Goal: Task Accomplishment & Management: Use online tool/utility

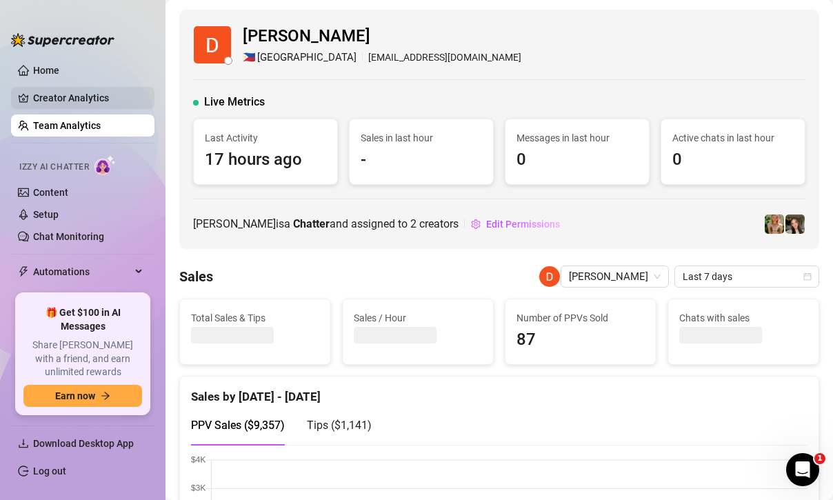
click at [74, 97] on link "Creator Analytics" at bounding box center [88, 98] width 110 height 22
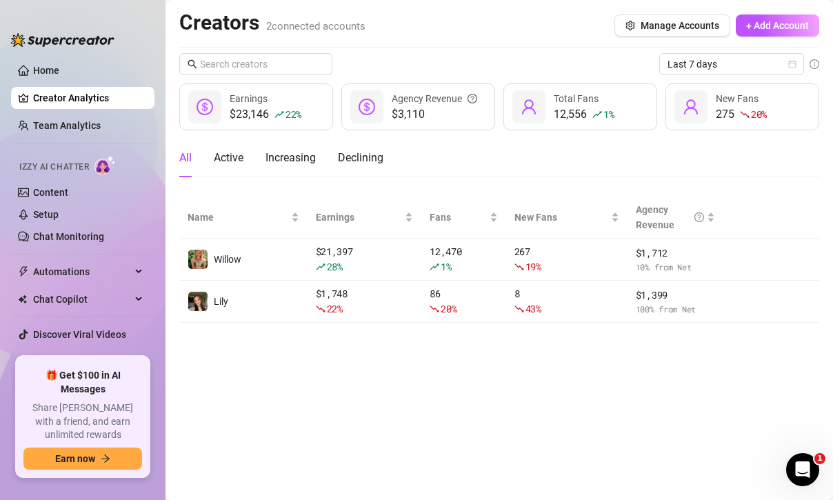
click at [59, 283] on ul "Home Creator Analytics Team Analytics Izzy AI Chatter Content Setup Chat Monito…" at bounding box center [82, 202] width 143 height 297
click at [81, 259] on ul "Home Creator Analytics Team Analytics Izzy AI Chatter Content Setup Chat Monito…" at bounding box center [82, 202] width 143 height 297
click at [86, 268] on span "Automations" at bounding box center [82, 272] width 98 height 22
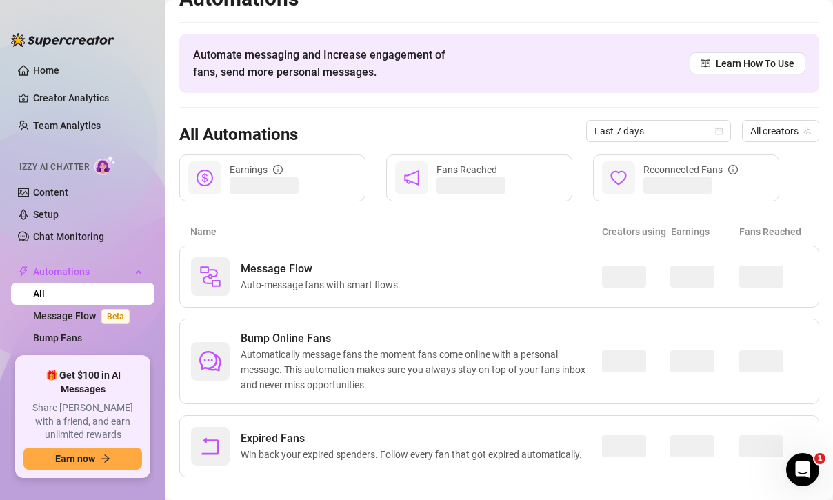
scroll to position [43, 0]
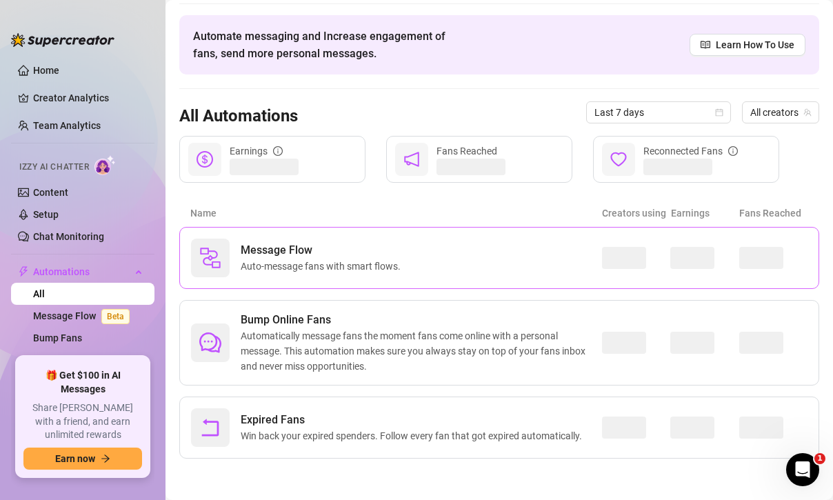
click at [439, 260] on div "Message Flow Auto-message fans with smart flows." at bounding box center [396, 258] width 411 height 39
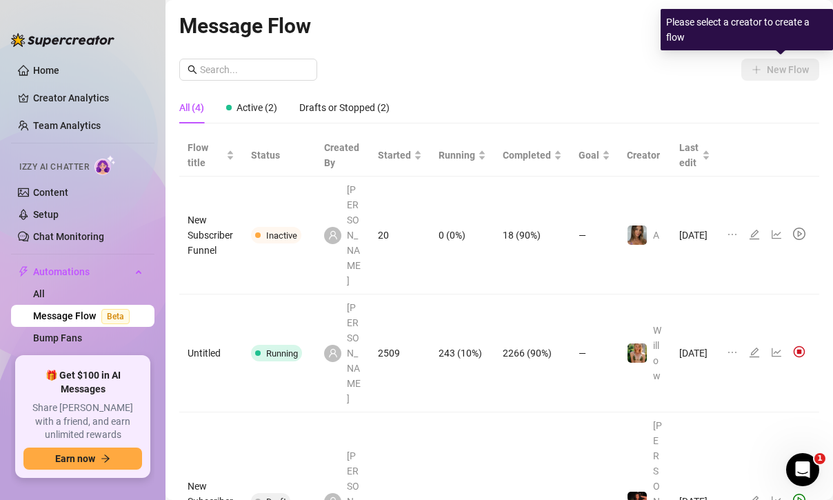
click at [779, 26] on div "Please select a creator to create a flow" at bounding box center [747, 29] width 172 height 41
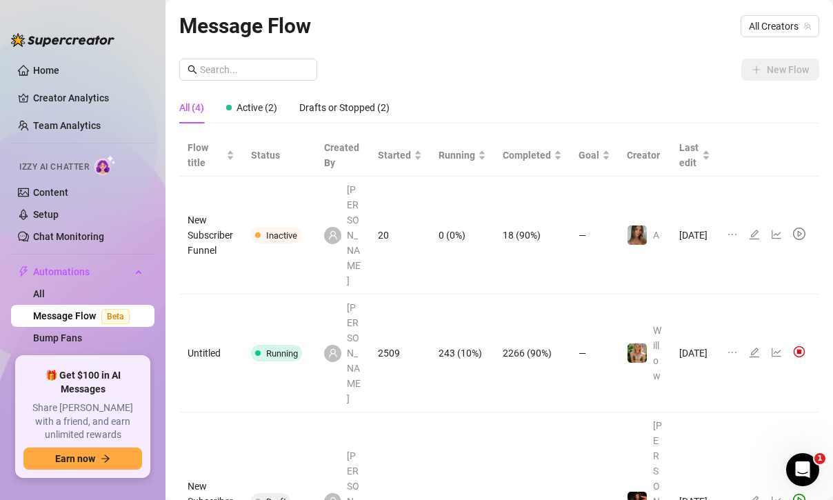
click at [668, 96] on div "All (4) Active (2) Drafts or Stopped (2)" at bounding box center [499, 108] width 640 height 32
click at [766, 30] on span "All Creators" at bounding box center [780, 26] width 62 height 21
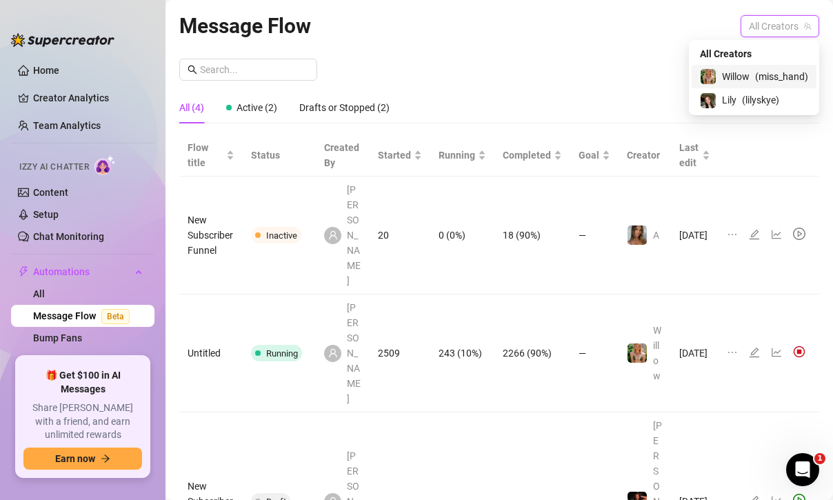
click at [755, 77] on span "( miss_hand )" at bounding box center [781, 76] width 53 height 15
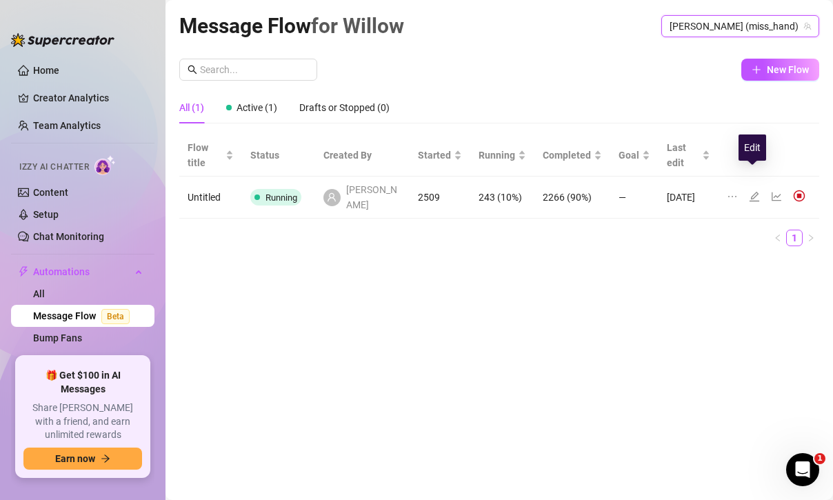
click at [753, 191] on icon "edit" at bounding box center [754, 196] width 11 height 11
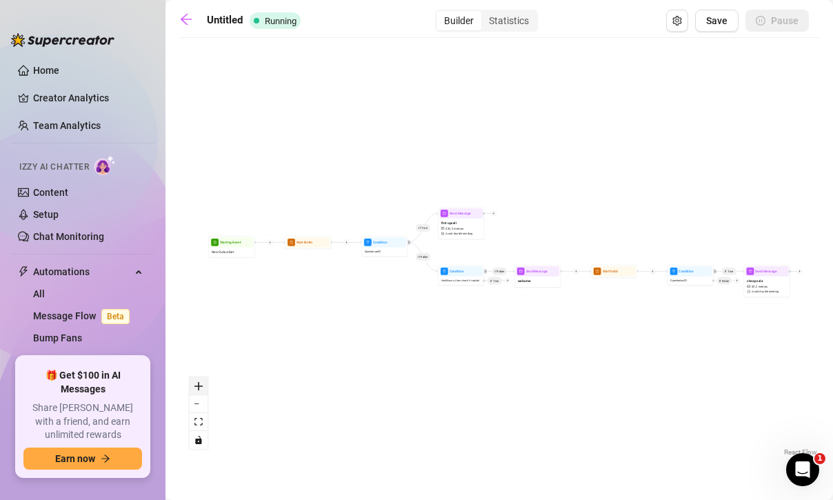
click at [201, 384] on icon "zoom in" at bounding box center [199, 386] width 8 height 8
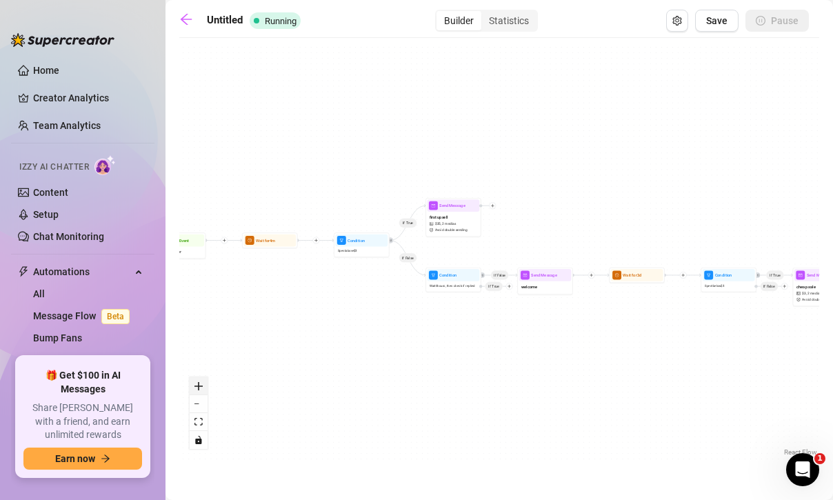
click at [201, 384] on icon "zoom in" at bounding box center [199, 386] width 8 height 8
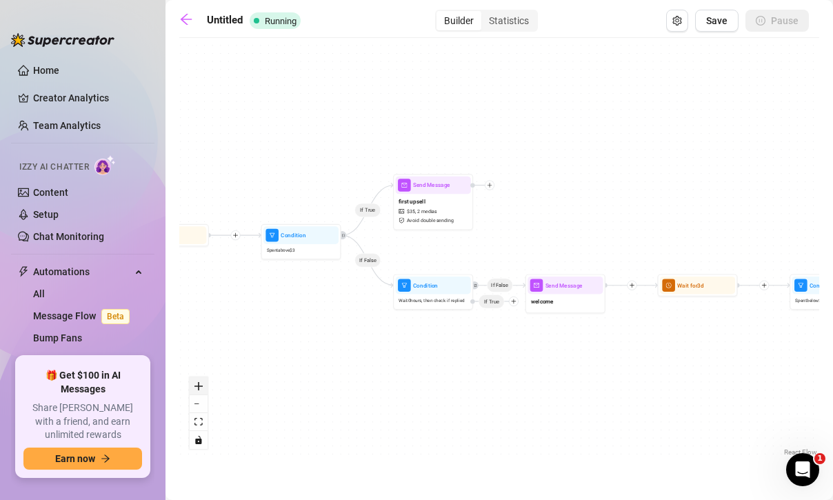
click at [201, 384] on icon "zoom in" at bounding box center [199, 386] width 8 height 8
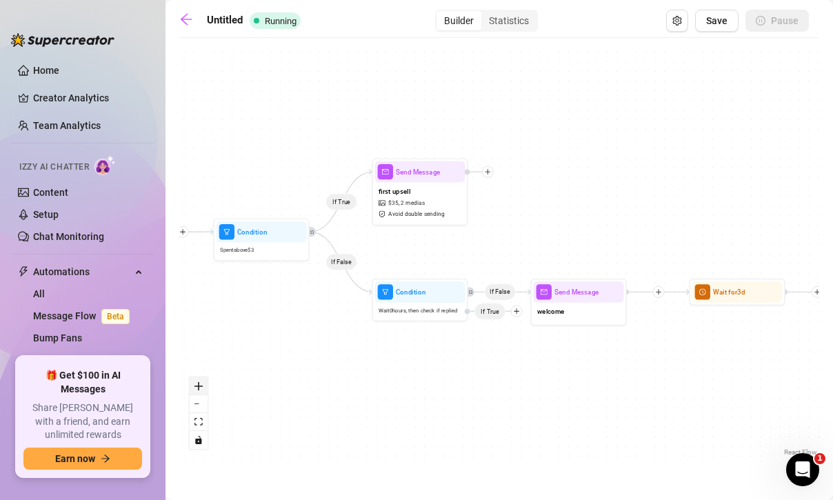
click at [201, 384] on icon "zoom in" at bounding box center [199, 386] width 8 height 8
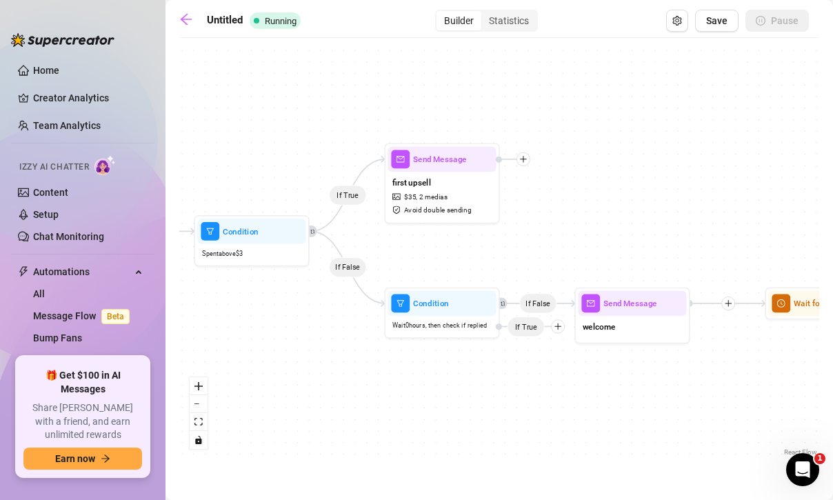
drag, startPoint x: 319, startPoint y: 375, endPoint x: 265, endPoint y: 372, distance: 53.9
click at [265, 372] on div "If True If False If True If False Send Message cheap sale $ 3 , 2 medias Avoid …" at bounding box center [499, 252] width 640 height 415
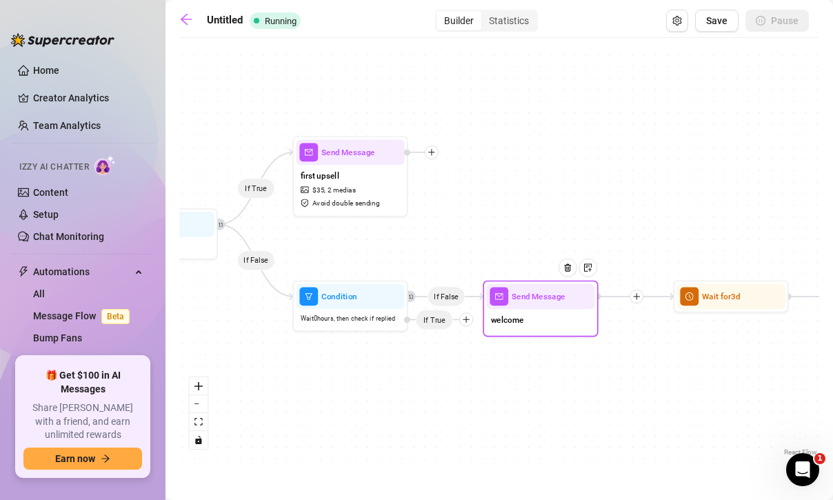
click at [553, 314] on div "welcome" at bounding box center [540, 321] width 108 height 24
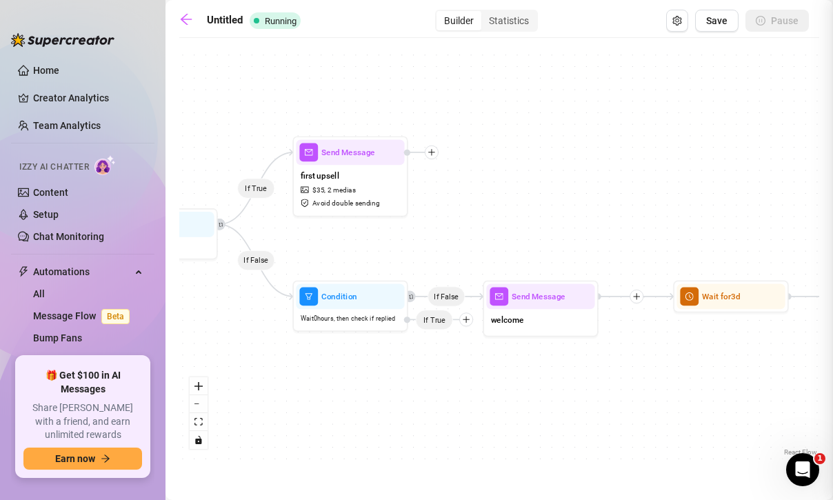
type textarea "cute username! is that what i should call you?? 😅💕"
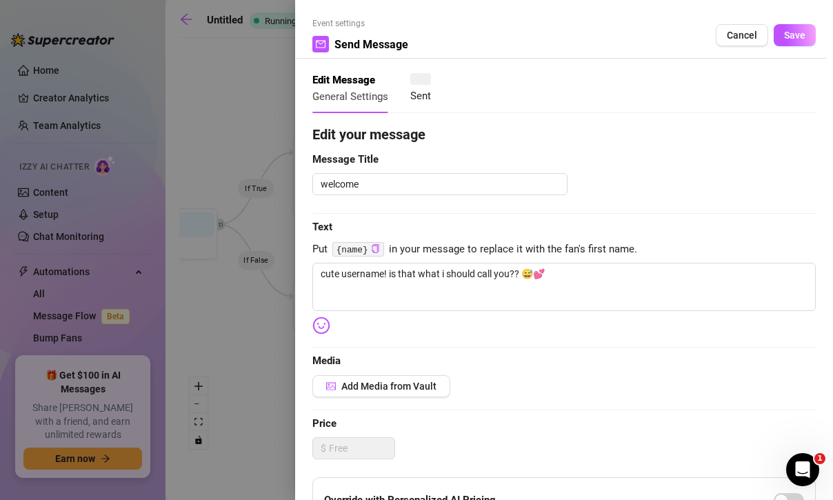
click at [272, 130] on div at bounding box center [416, 250] width 833 height 500
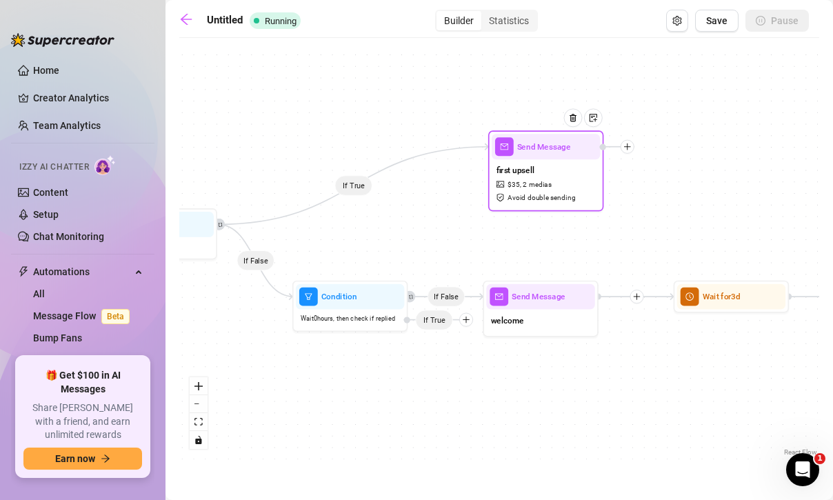
drag, startPoint x: 346, startPoint y: 159, endPoint x: 542, endPoint y: 154, distance: 196.7
click at [542, 154] on div "Send Message" at bounding box center [546, 147] width 108 height 26
click at [363, 193] on div "If True If False If True If False Send Message cheap sale $ 3 , 2 medias Avoid …" at bounding box center [499, 252] width 640 height 415
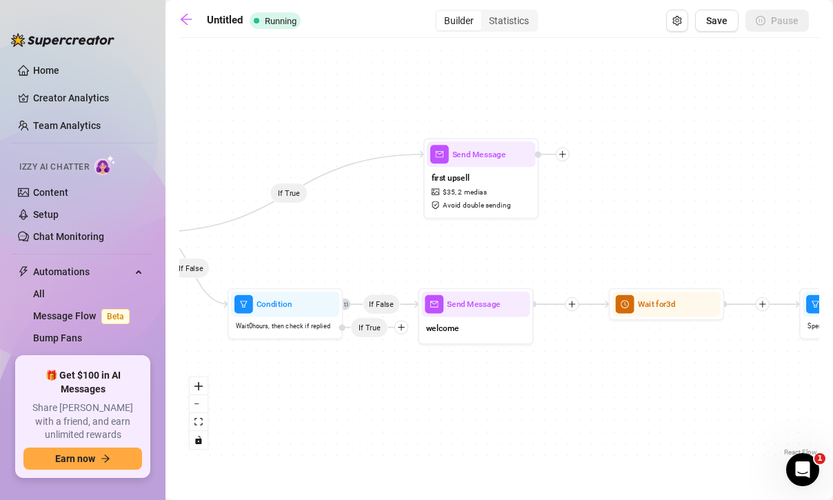
drag, startPoint x: 378, startPoint y: 183, endPoint x: 299, endPoint y: 195, distance: 80.2
click at [299, 195] on div "If True If False If True If False Send Message cheap sale $ 3 , 2 medias Avoid …" at bounding box center [499, 252] width 640 height 415
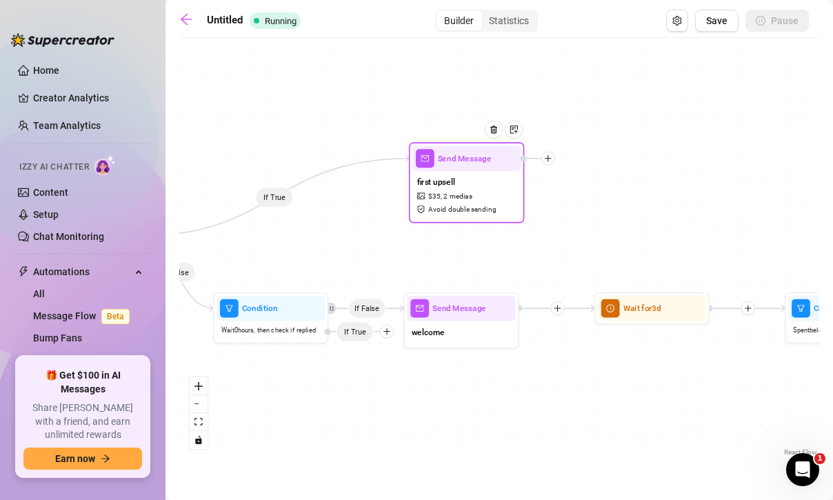
click at [478, 186] on div "first upsell $ 35 , 2 medias Avoid double sending" at bounding box center [466, 195] width 108 height 48
type textarea "hun did you like those? 🥰 I can show more if you're ready 🙈"
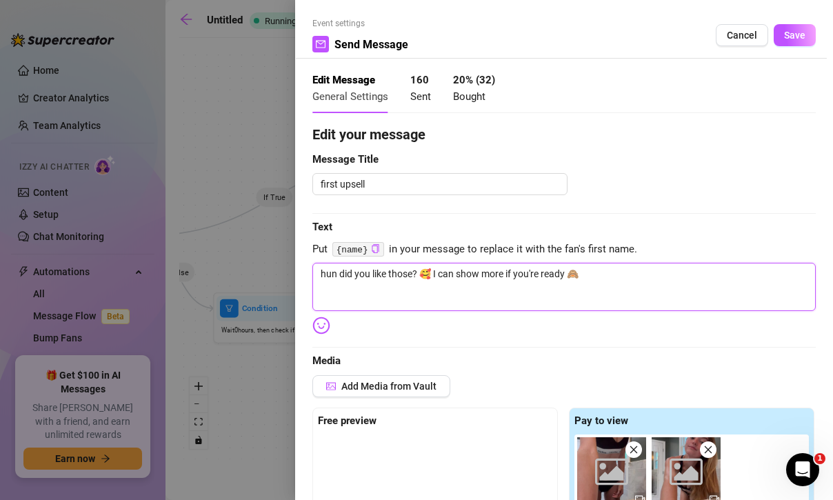
click at [466, 277] on textarea "hun did you like those? 🥰 I can show more if you're ready 🙈" at bounding box center [564, 287] width 504 height 48
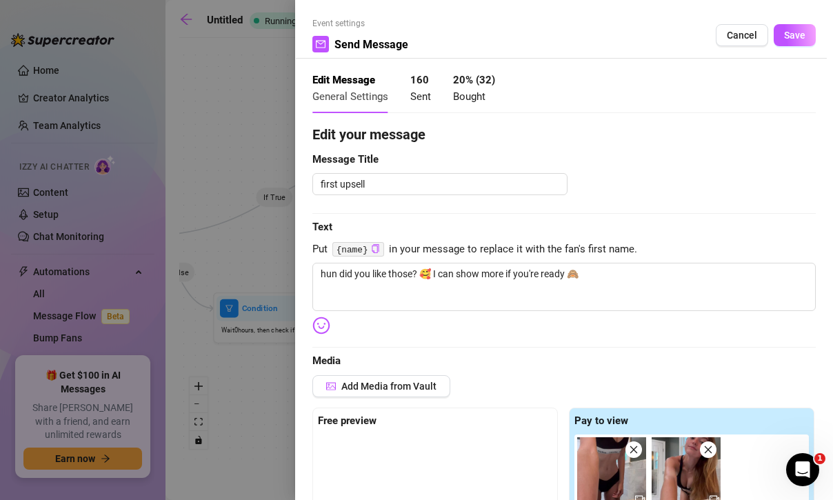
click at [252, 89] on div at bounding box center [416, 250] width 833 height 500
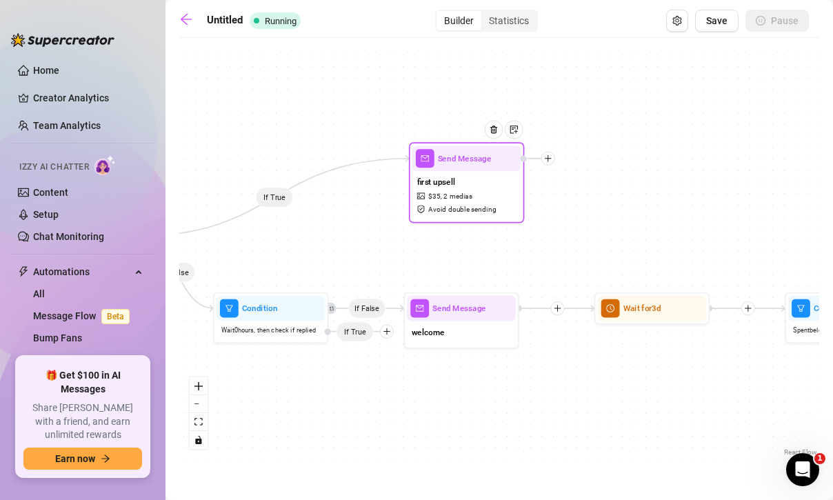
click at [491, 161] on div at bounding box center [498, 138] width 50 height 59
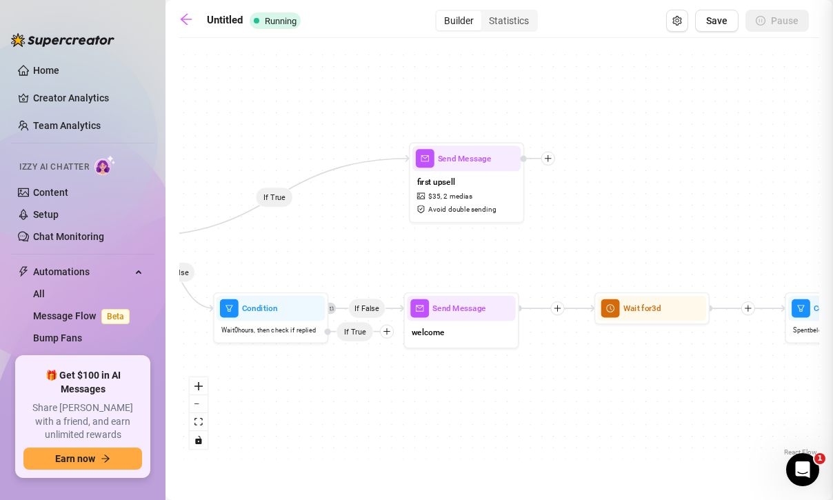
type textarea "hun did you like those? 🥰 I can show more if you're ready 🙈"
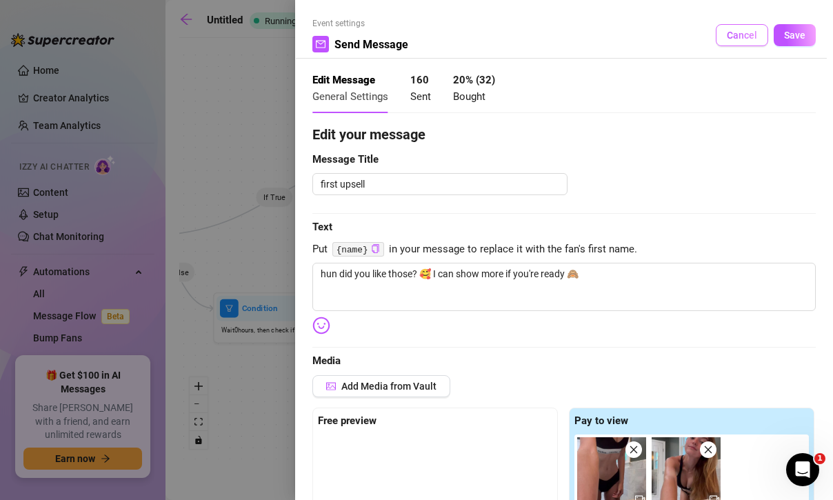
click at [746, 41] on button "Cancel" at bounding box center [742, 35] width 52 height 22
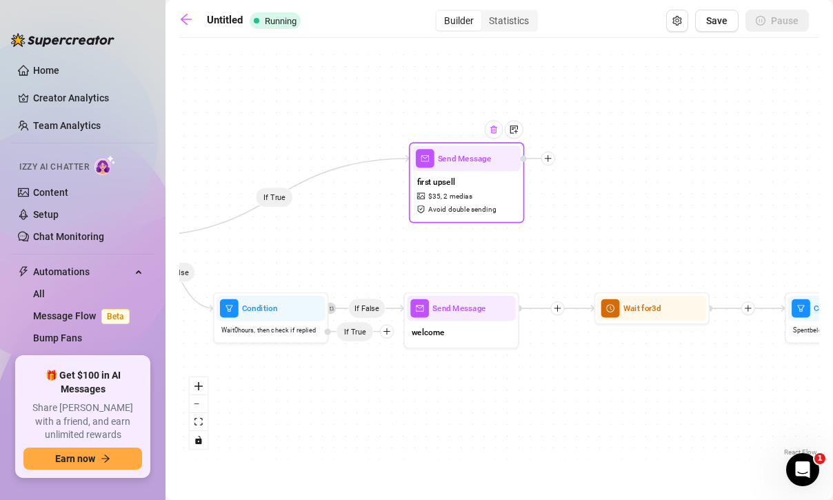
click at [494, 130] on img at bounding box center [493, 129] width 9 height 9
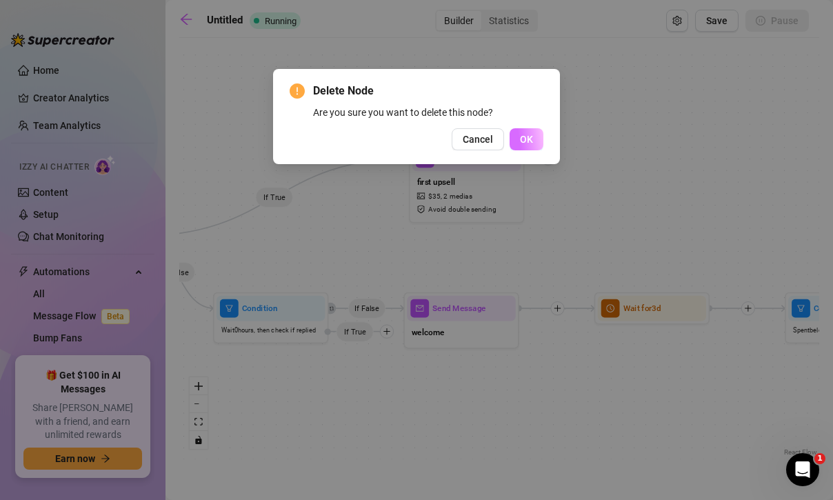
click at [530, 136] on span "OK" at bounding box center [526, 139] width 13 height 11
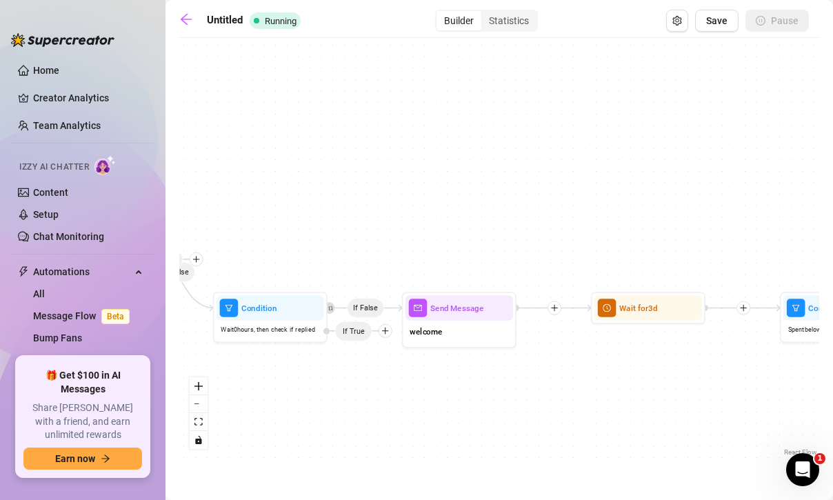
click at [200, 260] on icon "plus" at bounding box center [196, 259] width 8 height 8
click at [223, 299] on div "Message" at bounding box center [218, 299] width 83 height 19
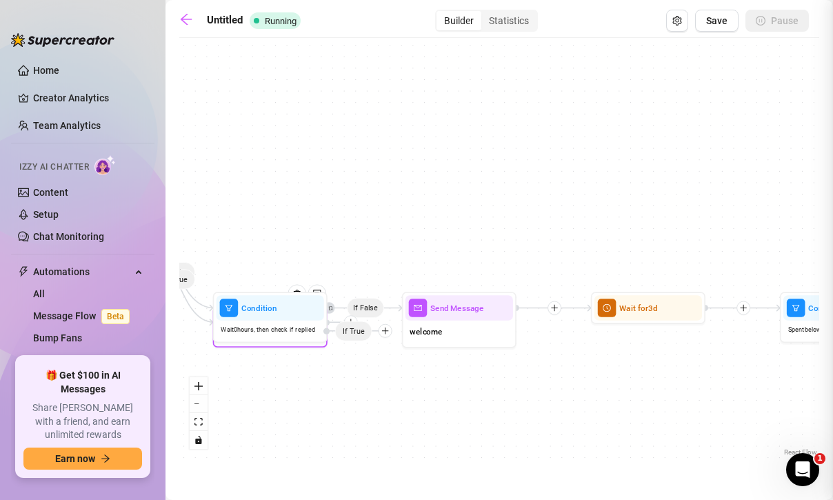
type textarea "Write your message here"
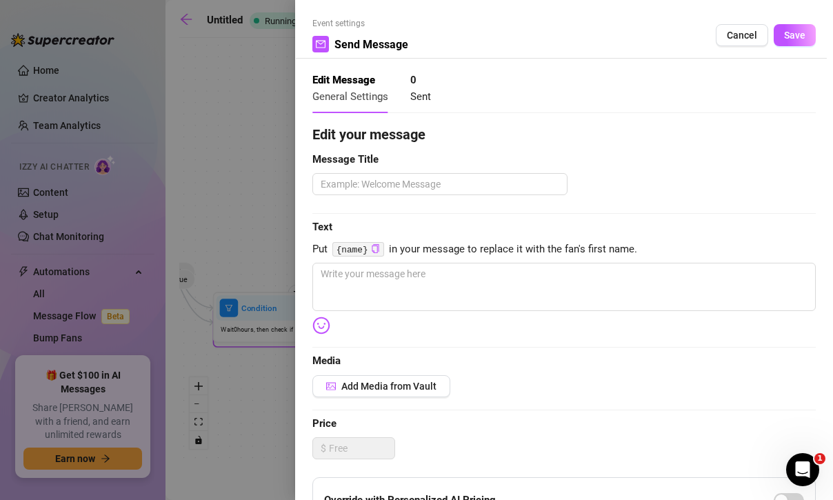
drag, startPoint x: 248, startPoint y: 308, endPoint x: 258, endPoint y: 154, distance: 154.8
click at [258, 154] on div at bounding box center [416, 250] width 833 height 500
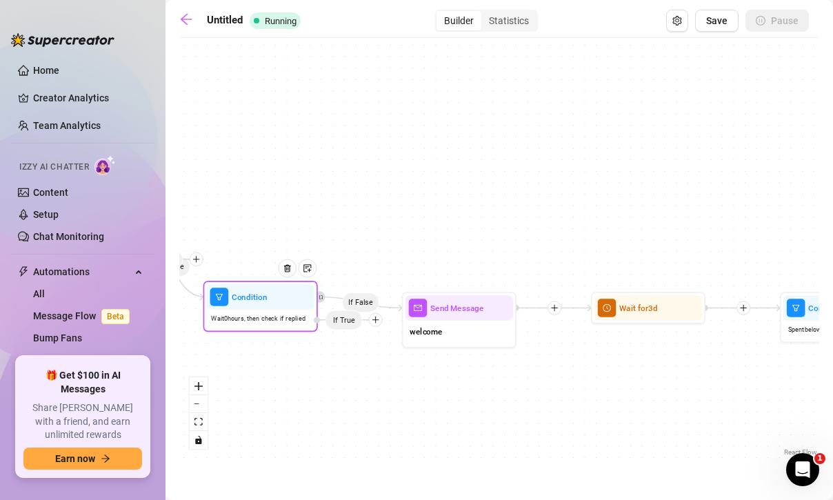
drag, startPoint x: 266, startPoint y: 310, endPoint x: 256, endPoint y: 298, distance: 15.2
click at [256, 298] on span "Condition" at bounding box center [249, 296] width 35 height 12
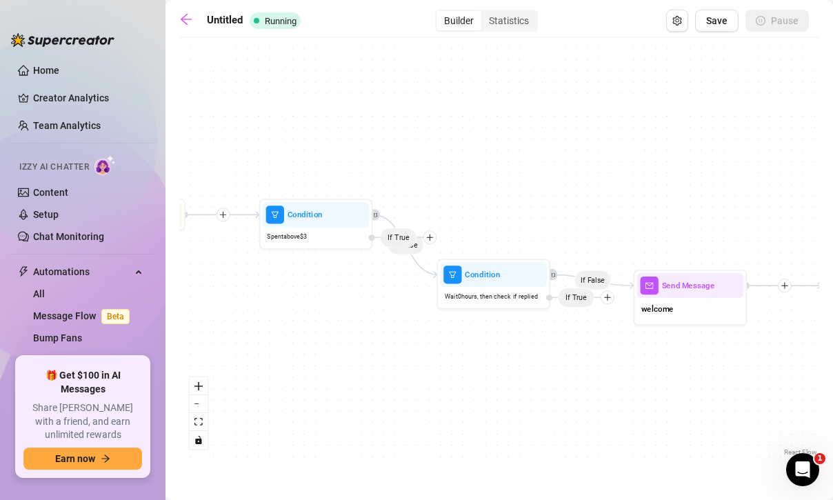
drag, startPoint x: 430, startPoint y: 446, endPoint x: 667, endPoint y: 428, distance: 237.3
click at [667, 428] on div "If False If True If False Send Message cheap sale $ 3 , 2 medias Avoid double s…" at bounding box center [499, 252] width 640 height 415
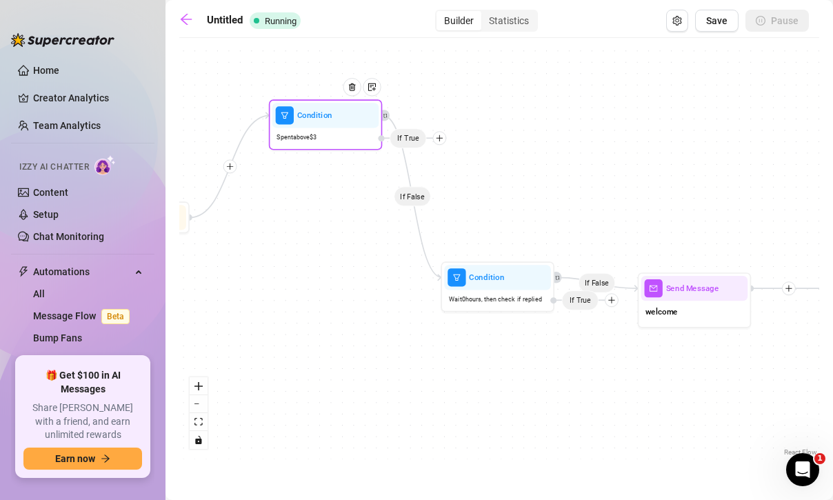
drag, startPoint x: 438, startPoint y: 239, endPoint x: 444, endPoint y: 137, distance: 102.9
click at [444, 137] on div at bounding box center [440, 138] width 14 height 14
click at [442, 137] on icon "plus" at bounding box center [440, 139] width 8 height 8
click at [449, 179] on div "Message" at bounding box center [461, 177] width 83 height 19
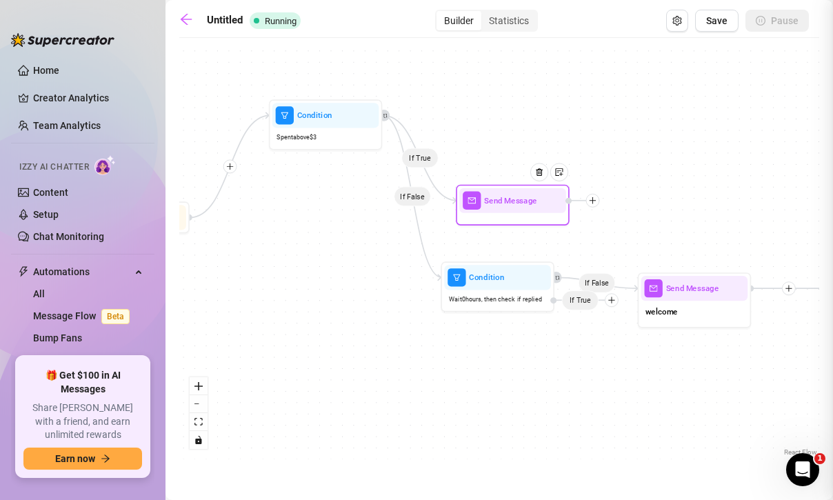
type textarea "Write your message here"
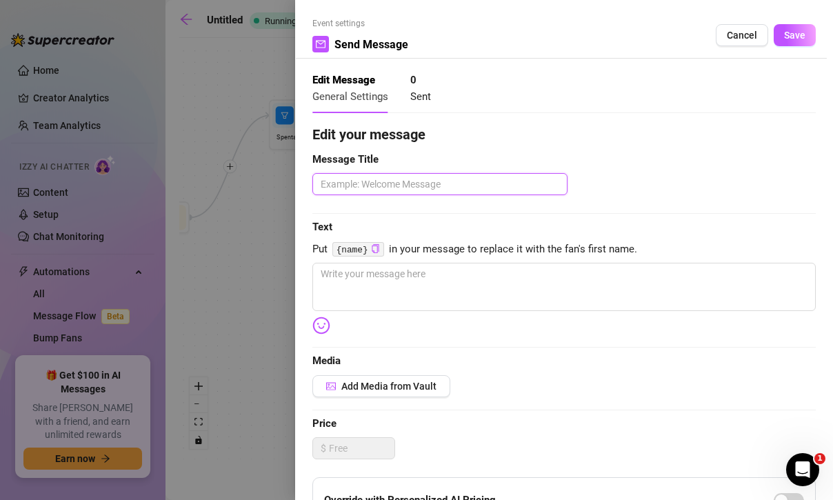
click at [481, 179] on textarea at bounding box center [439, 184] width 255 height 22
type textarea "V"
type textarea "VN"
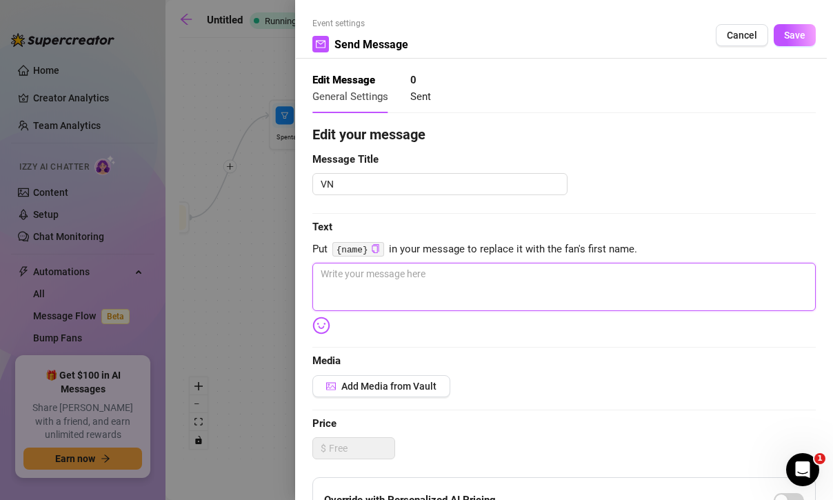
click at [453, 281] on textarea at bounding box center [564, 287] width 504 height 48
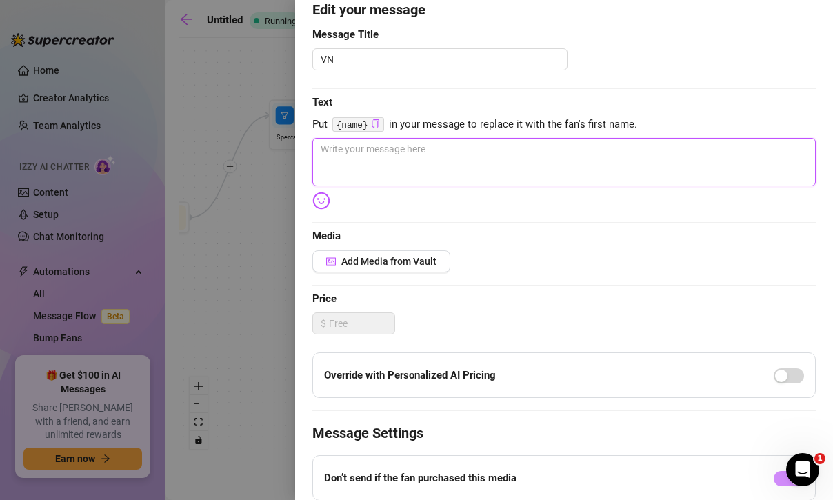
scroll to position [175, 0]
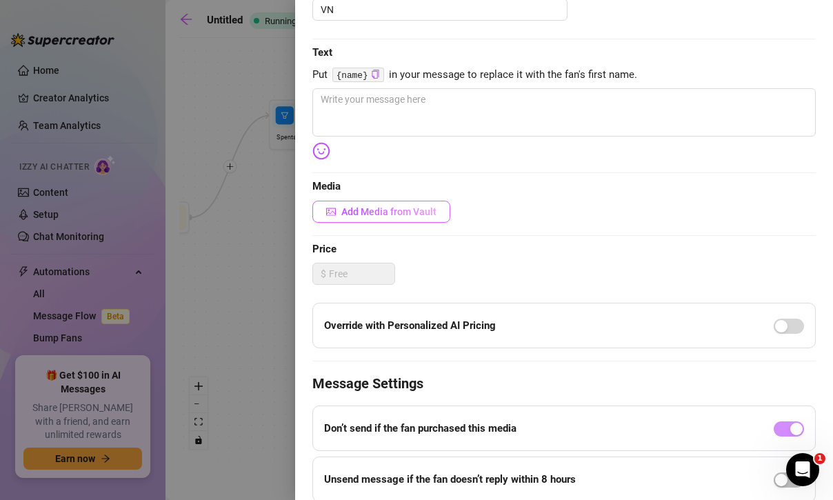
click at [395, 212] on span "Add Media from Vault" at bounding box center [388, 211] width 95 height 11
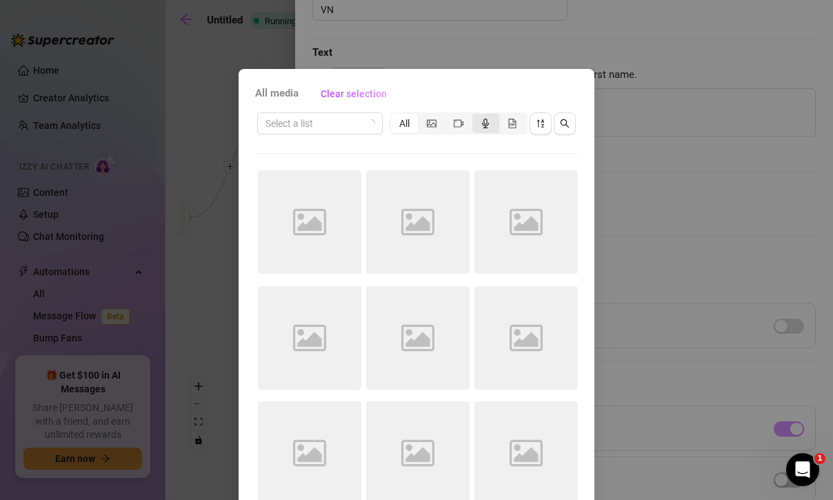
click at [489, 120] on icon "audio" at bounding box center [486, 124] width 10 height 10
click at [476, 116] on input "segmented control" at bounding box center [476, 116] width 0 height 0
click at [484, 123] on icon "audio" at bounding box center [486, 124] width 10 height 10
click at [476, 116] on input "segmented control" at bounding box center [476, 116] width 0 height 0
click at [490, 119] on icon "audio" at bounding box center [486, 124] width 10 height 10
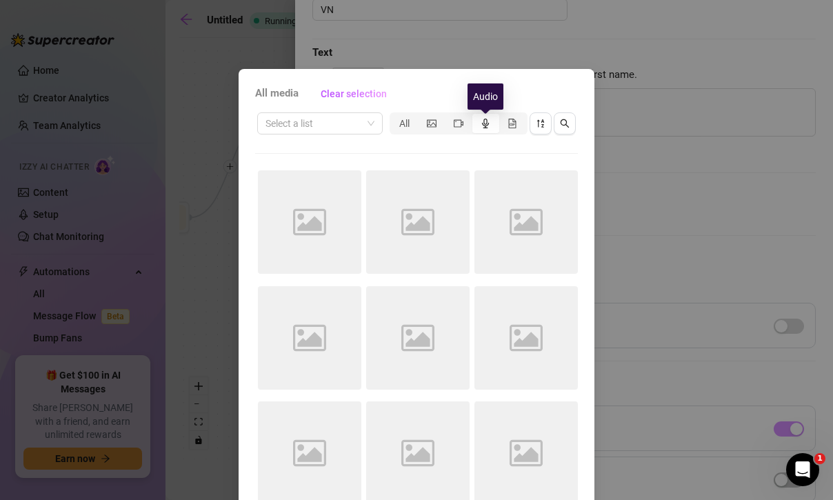
click at [476, 116] on input "segmented control" at bounding box center [476, 116] width 0 height 0
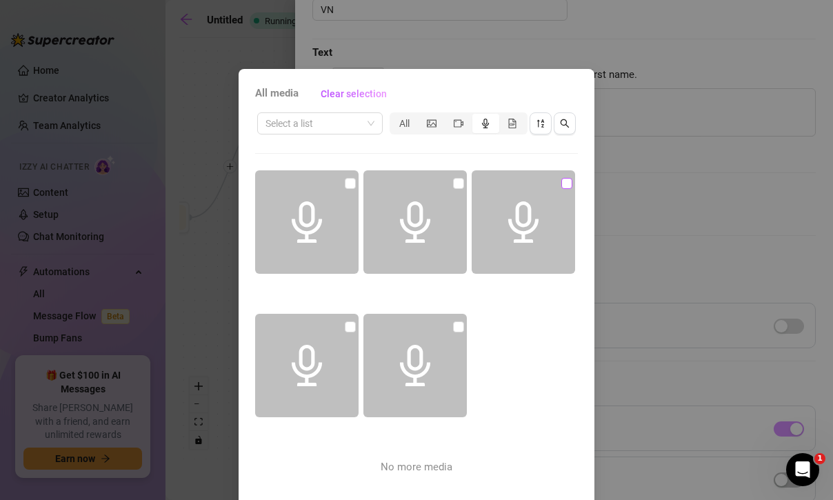
click at [568, 178] on input "checkbox" at bounding box center [566, 183] width 11 height 11
checkbox input "true"
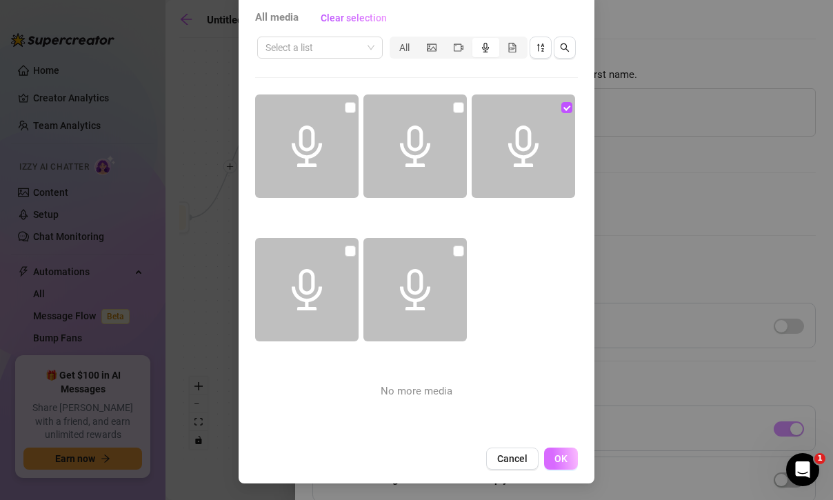
click at [561, 459] on span "OK" at bounding box center [561, 458] width 13 height 11
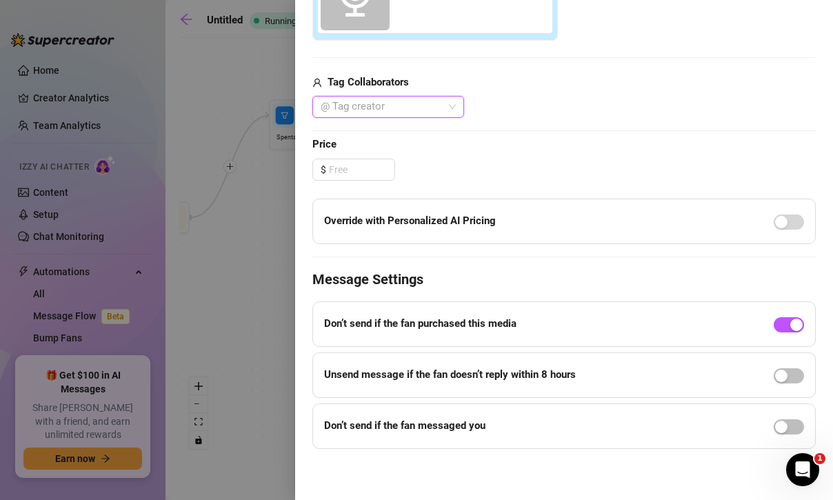
scroll to position [477, 0]
click at [799, 321] on div "button" at bounding box center [796, 324] width 12 height 12
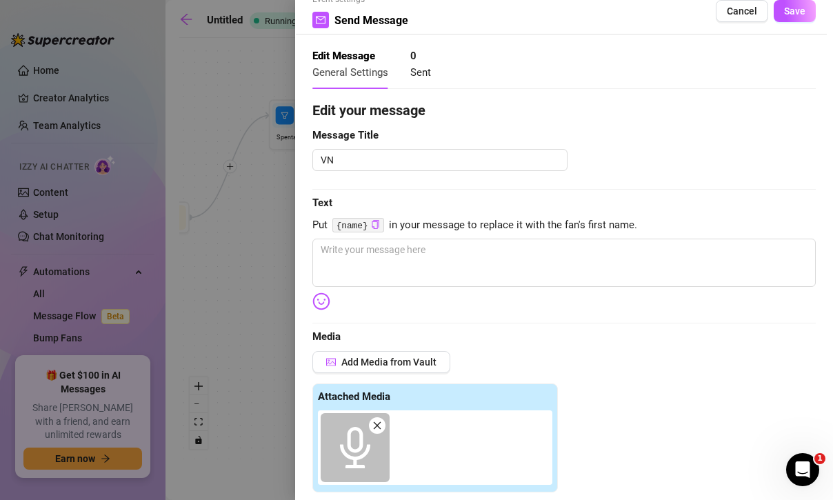
scroll to position [0, 0]
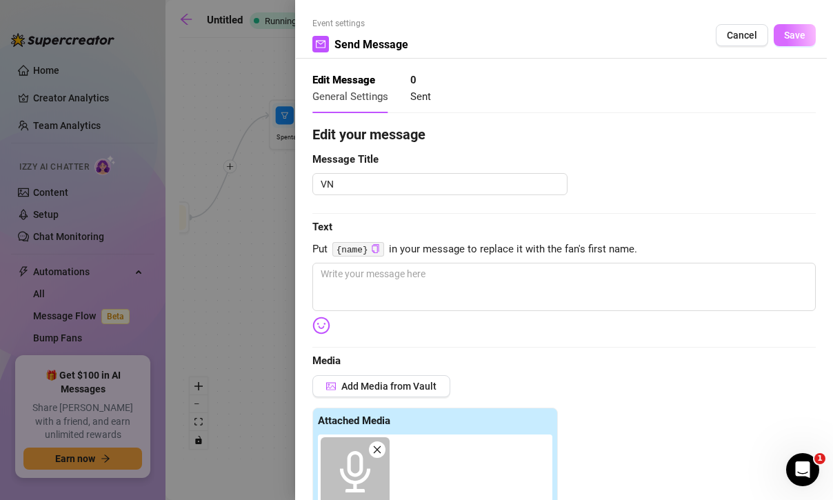
click at [793, 33] on span "Save" at bounding box center [794, 35] width 21 height 11
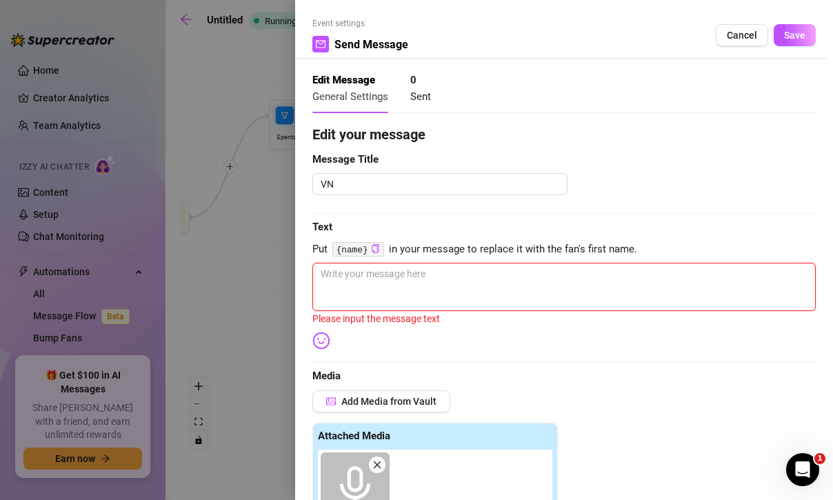
click at [552, 309] on textarea at bounding box center [564, 287] width 504 height 48
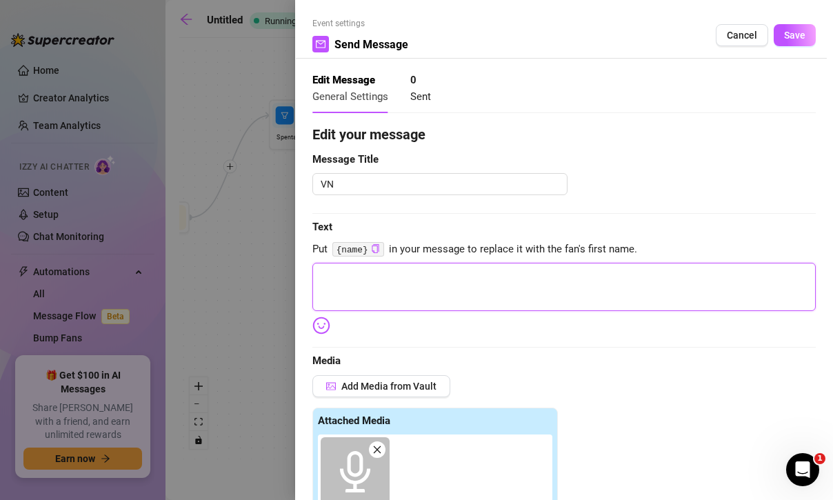
type textarea "Write your message here"
type textarea "h"
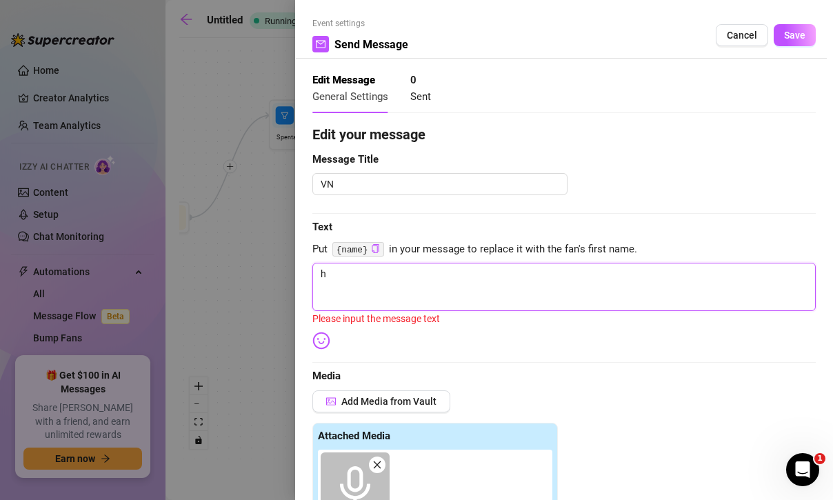
type textarea "he"
type textarea "heh"
type textarea "hehe"
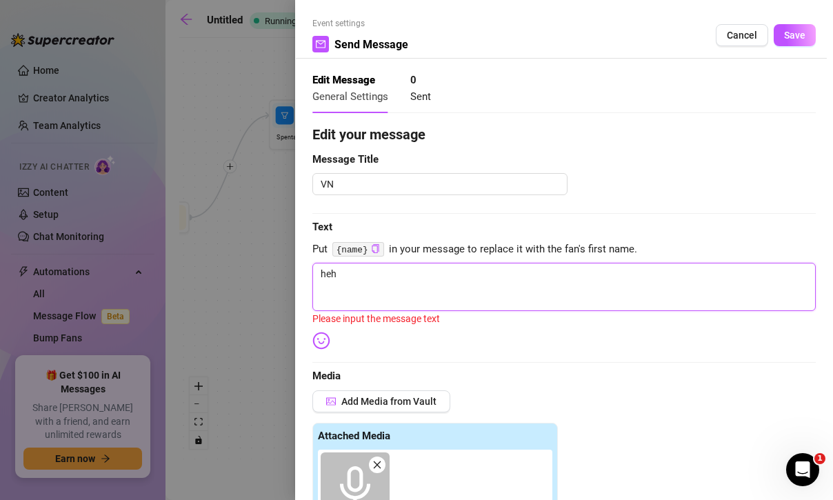
type textarea "hehe"
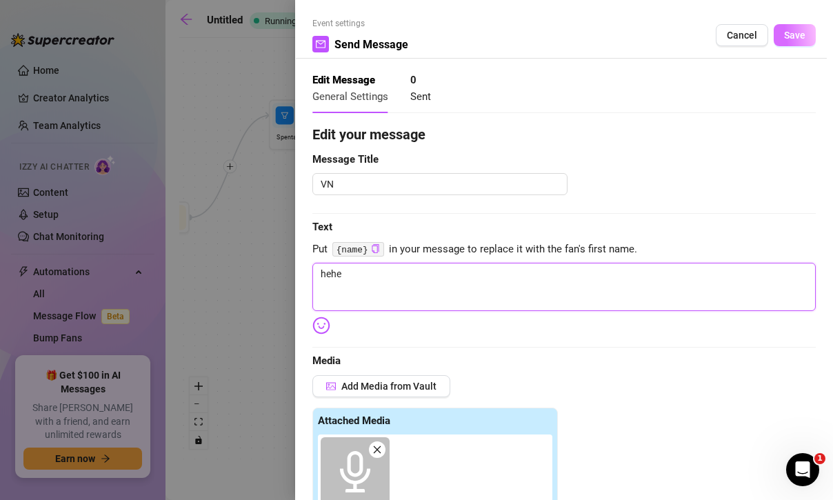
type textarea "heh"
type textarea "he"
type textarea "heh"
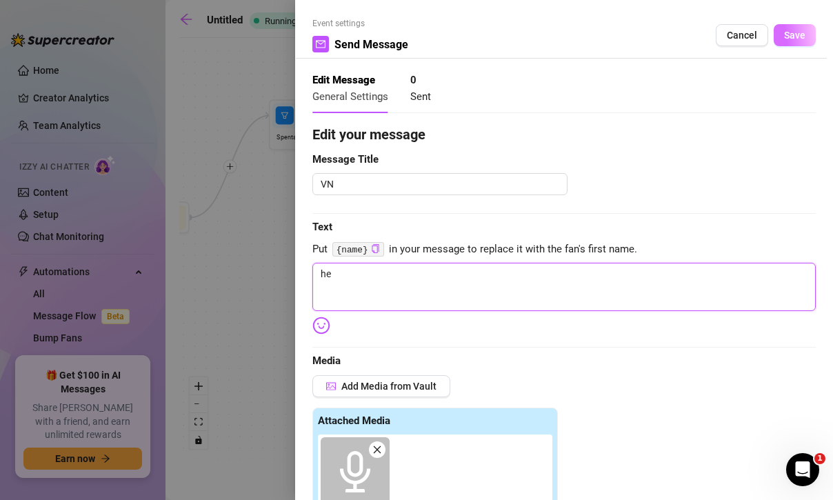
type textarea "heh"
type textarea "hehe"
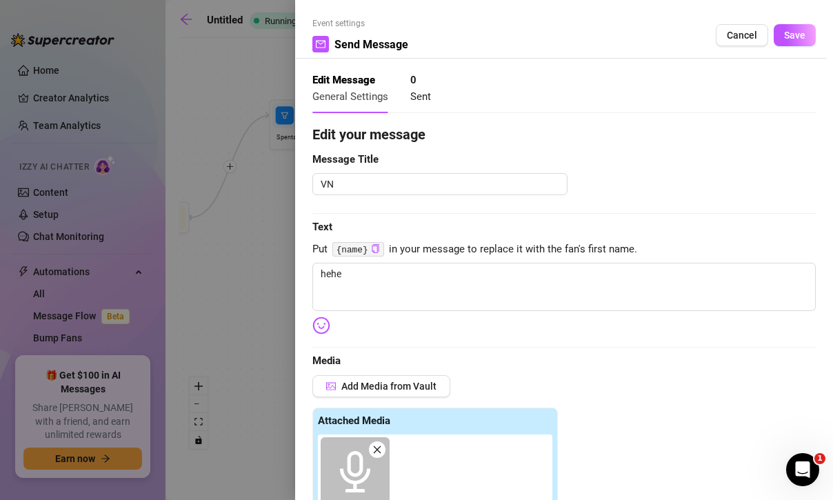
click at [795, 30] on span "Save" at bounding box center [794, 35] width 21 height 11
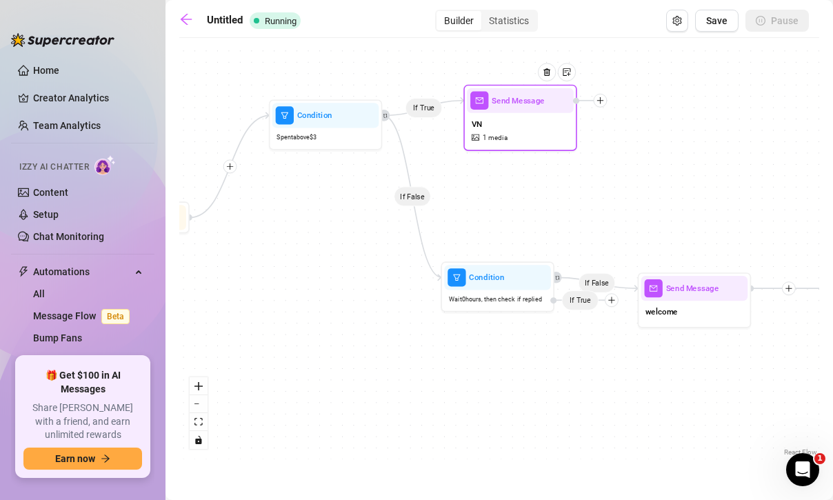
drag, startPoint x: 557, startPoint y: 217, endPoint x: 565, endPoint y: 113, distance: 103.8
click at [565, 113] on div "VN 1 media" at bounding box center [520, 130] width 107 height 34
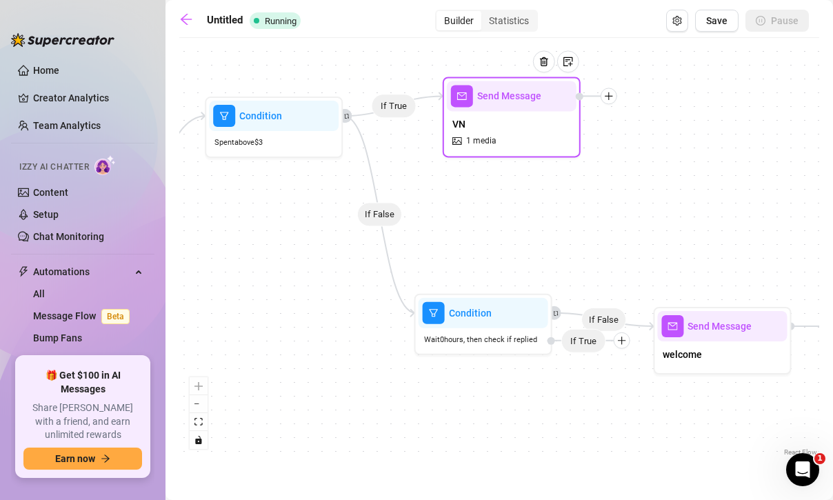
click at [612, 99] on icon "plus" at bounding box center [609, 96] width 10 height 10
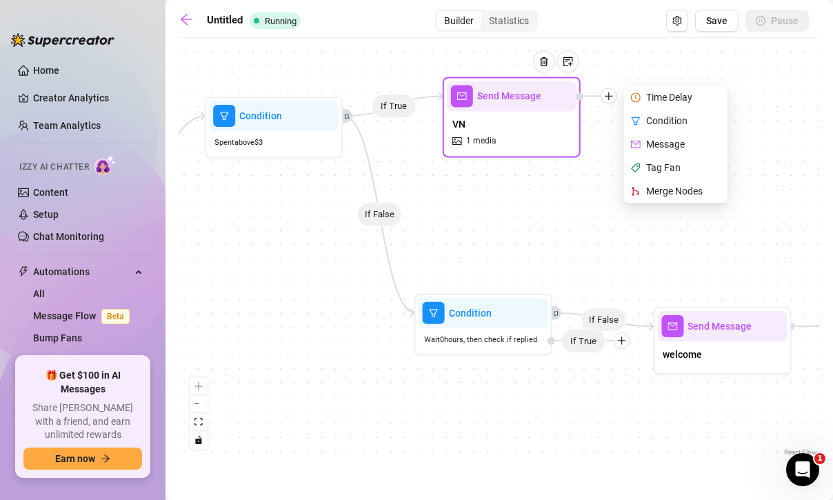
click at [665, 99] on div "Time Delay" at bounding box center [677, 97] width 101 height 23
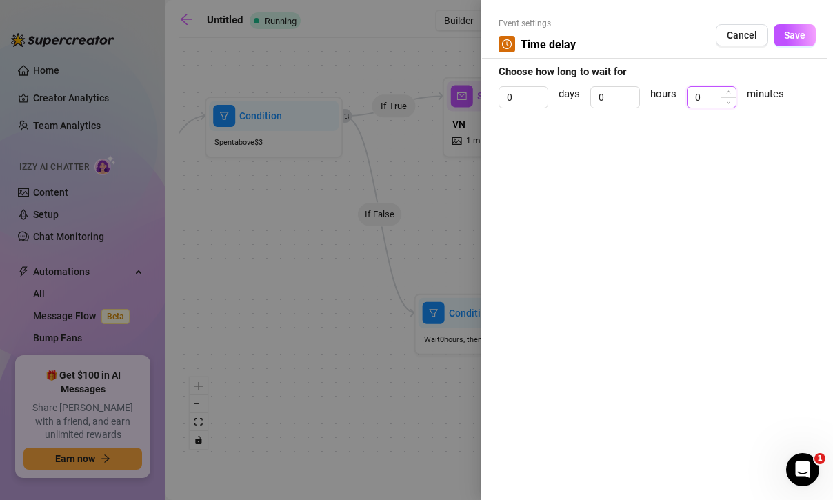
click at [717, 99] on input "0" at bounding box center [712, 97] width 48 height 21
type input "0"
type input "1"
click at [790, 39] on span "Save" at bounding box center [794, 35] width 21 height 11
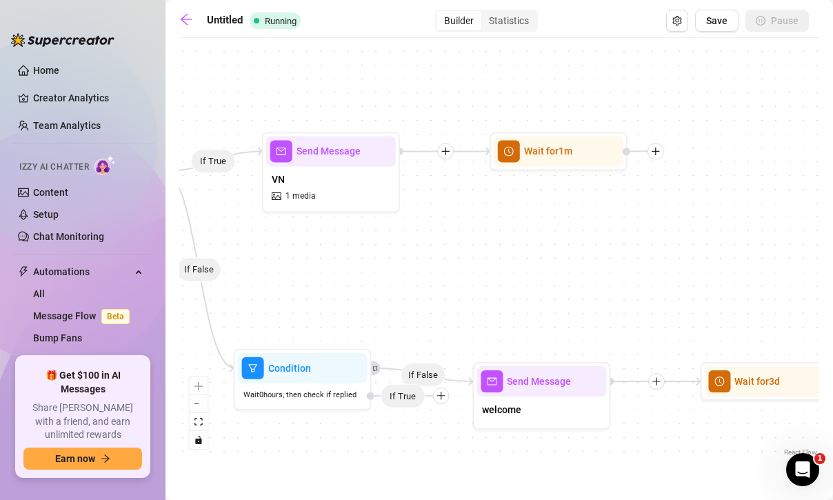
drag, startPoint x: 658, startPoint y: 159, endPoint x: 472, endPoint y: 213, distance: 193.8
click at [472, 213] on div "If False If True If False If True Wait for 1m Send Message VN 1 media Send Mess…" at bounding box center [499, 252] width 640 height 415
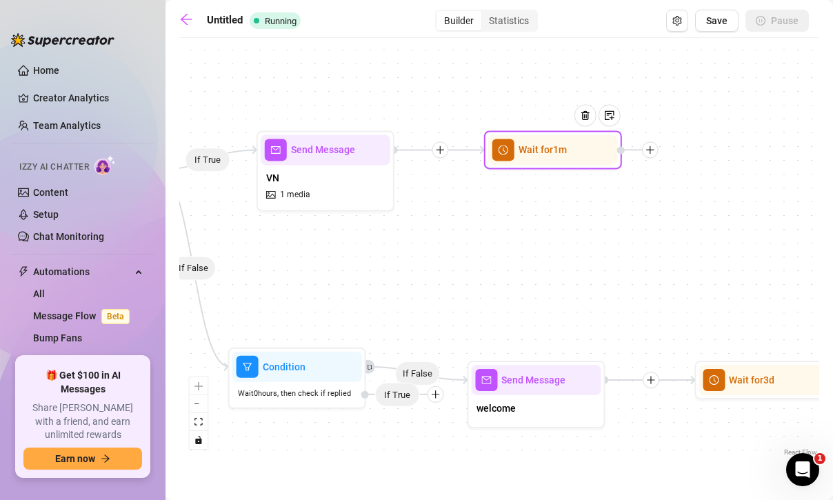
click at [655, 152] on icon "plus" at bounding box center [651, 150] width 10 height 10
click at [689, 200] on div "Message" at bounding box center [718, 197] width 101 height 23
type textarea "Write your message here"
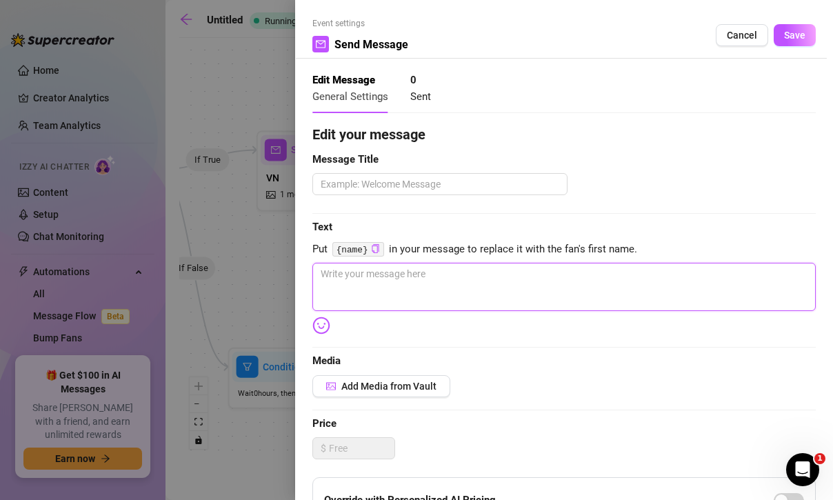
click at [438, 275] on textarea at bounding box center [564, 287] width 504 height 48
paste textarea "hun did you like those? 🥰 I can show more if you're ready 🙈"
type textarea "hun did you like those? 🥰 I can show more if you're ready 🙈"
drag, startPoint x: 567, startPoint y: 272, endPoint x: 316, endPoint y: 269, distance: 251.1
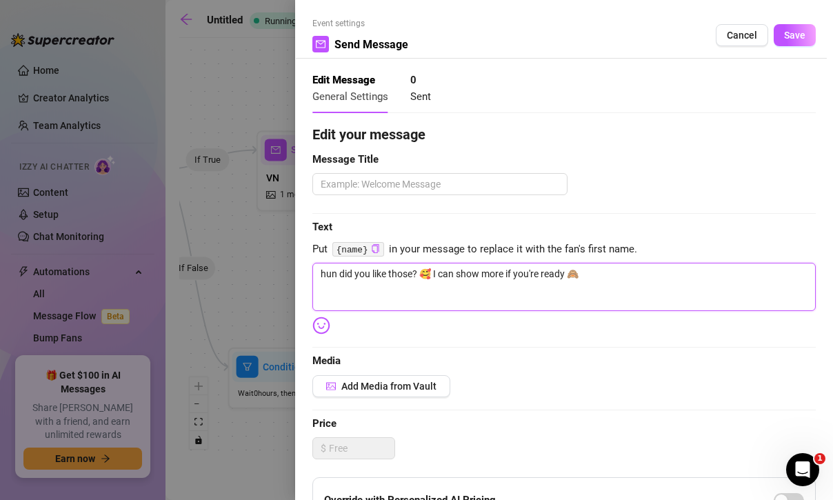
click at [316, 269] on textarea "hun did you like those? 🥰 I can show more if you're ready 🙈" at bounding box center [564, 287] width 504 height 48
type textarea "o🙈"
type textarea "oo🙈"
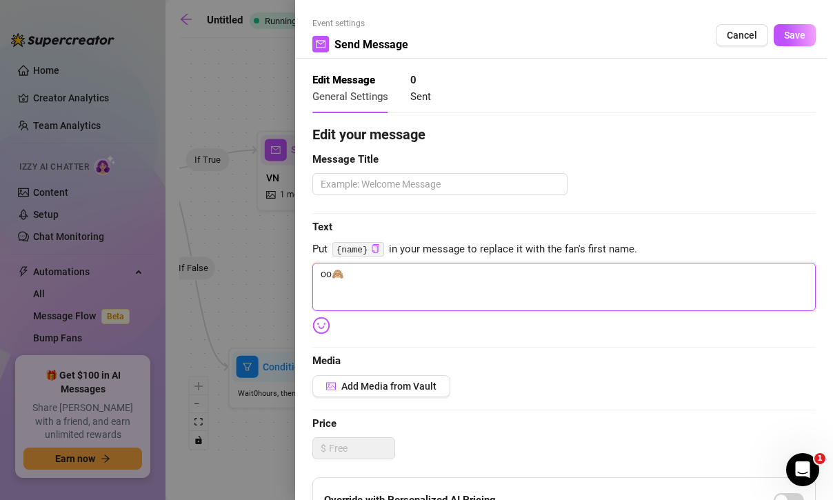
type textarea "oop🙈"
type textarea "oops🙈"
type textarea "oops 🙈"
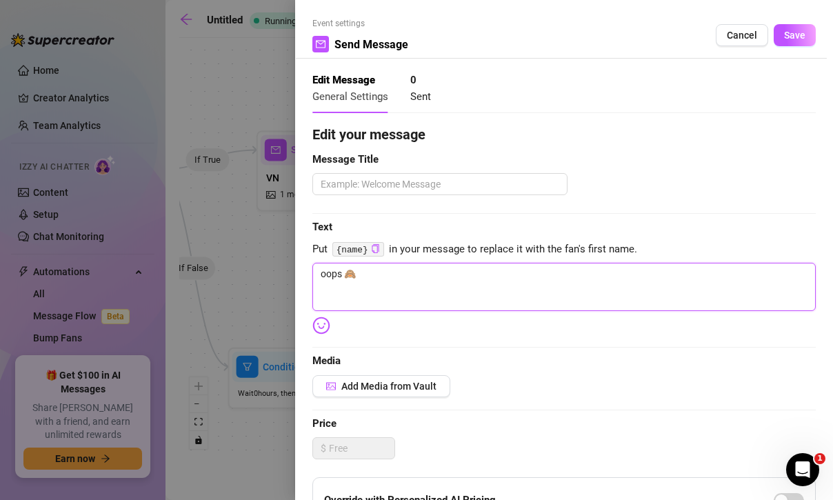
type textarea "oops i🙈"
type textarea "oops i 🙈"
type textarea "oops i d🙈"
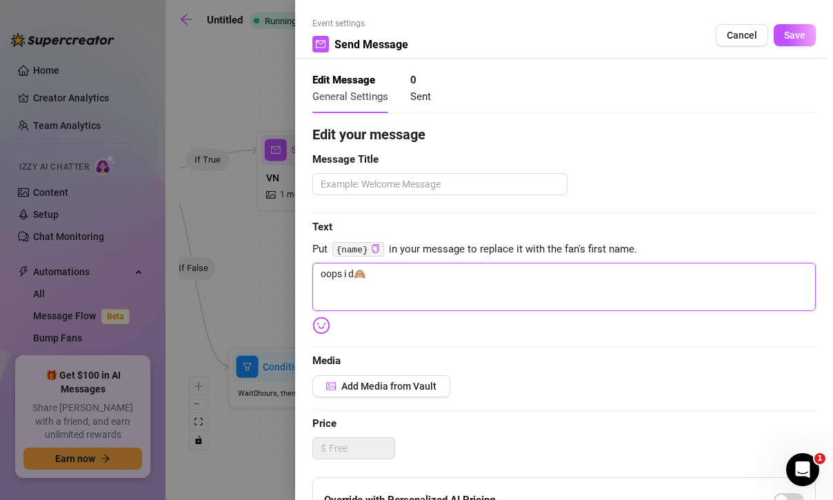
type textarea "oops i di🙈"
type textarea "oops i did🙈"
type textarea "oops i did 🙈"
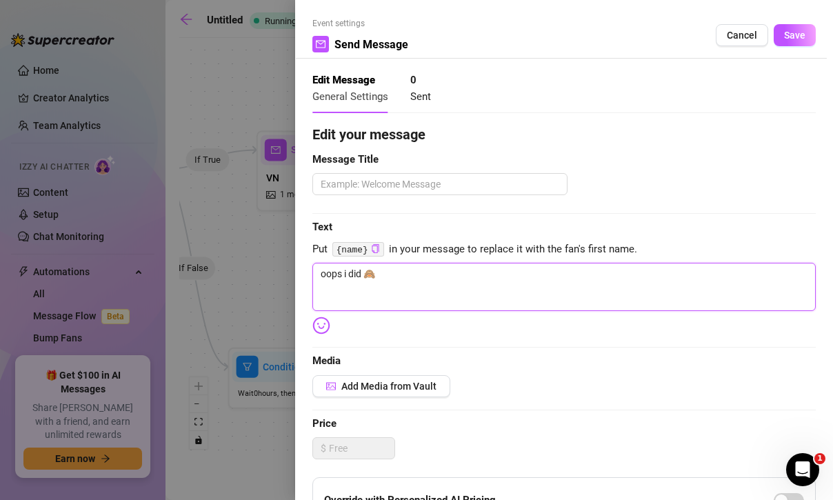
type textarea "oops i did 🙈"
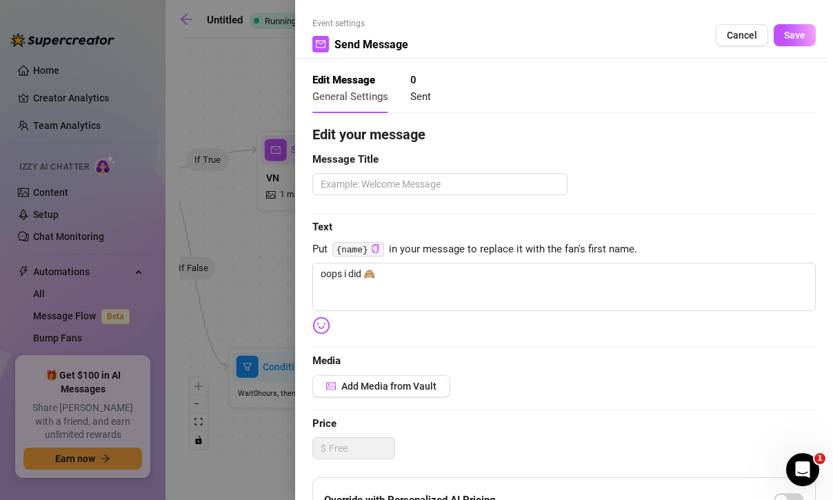
click at [237, 81] on div at bounding box center [416, 250] width 833 height 500
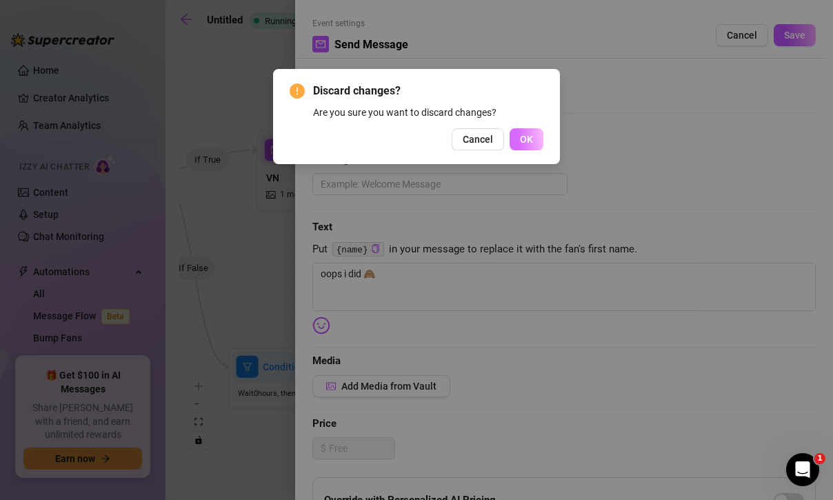
click at [521, 146] on button "OK" at bounding box center [527, 139] width 34 height 22
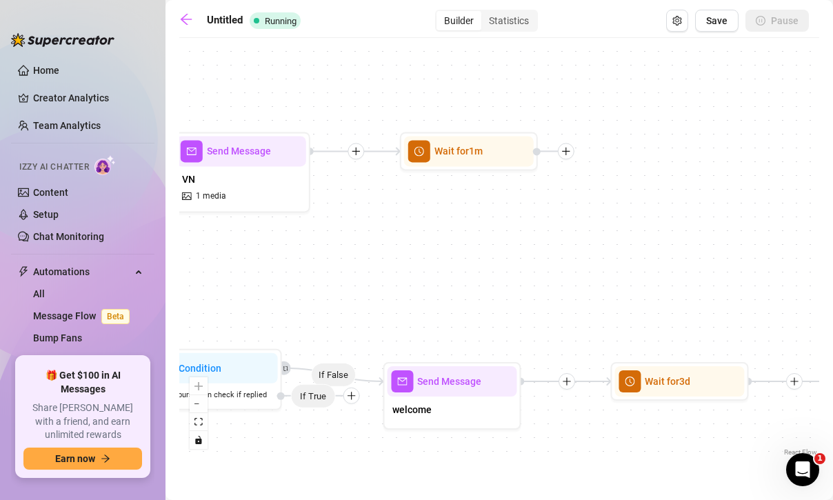
drag, startPoint x: 637, startPoint y: 264, endPoint x: 470, endPoint y: 274, distance: 167.2
click at [470, 274] on div "If False If True If False If True Wait for 1m Send Message VN 1 media Send Mess…" at bounding box center [499, 252] width 640 height 415
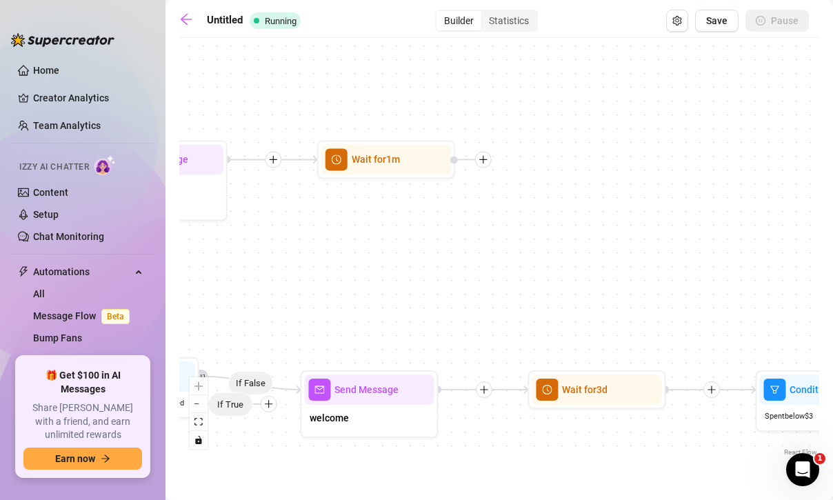
click at [487, 167] on div at bounding box center [470, 159] width 41 height 17
click at [484, 157] on icon "plus" at bounding box center [484, 160] width 10 height 10
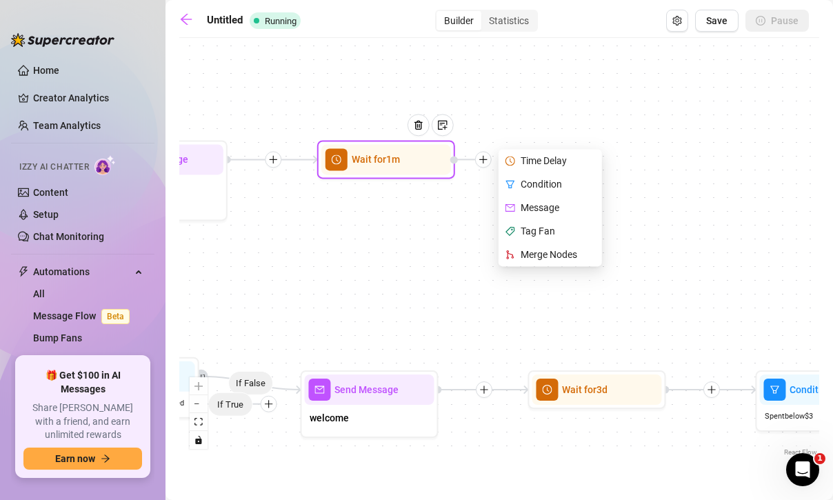
click at [539, 211] on div "Message" at bounding box center [551, 207] width 101 height 23
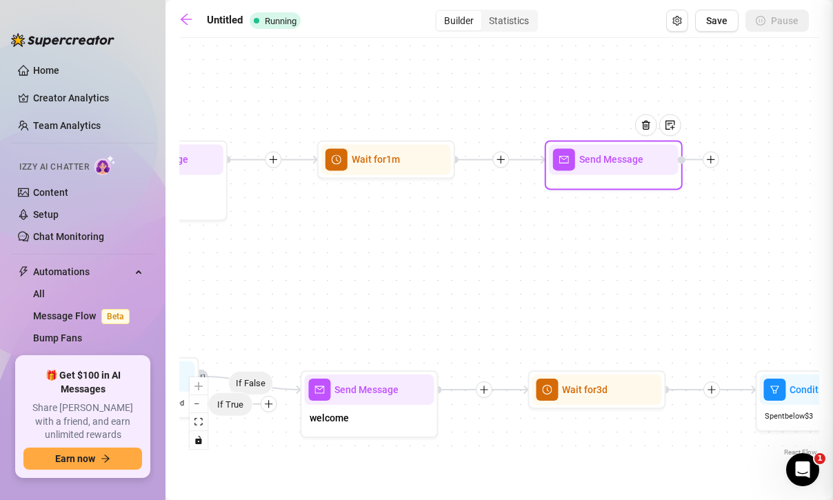
type textarea "Write your message here"
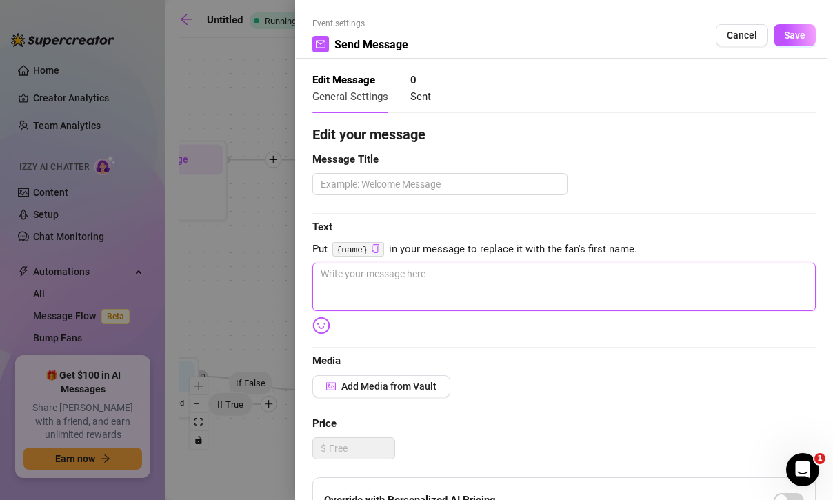
click at [471, 271] on textarea at bounding box center [564, 287] width 504 height 48
type textarea "o"
type textarea "oo"
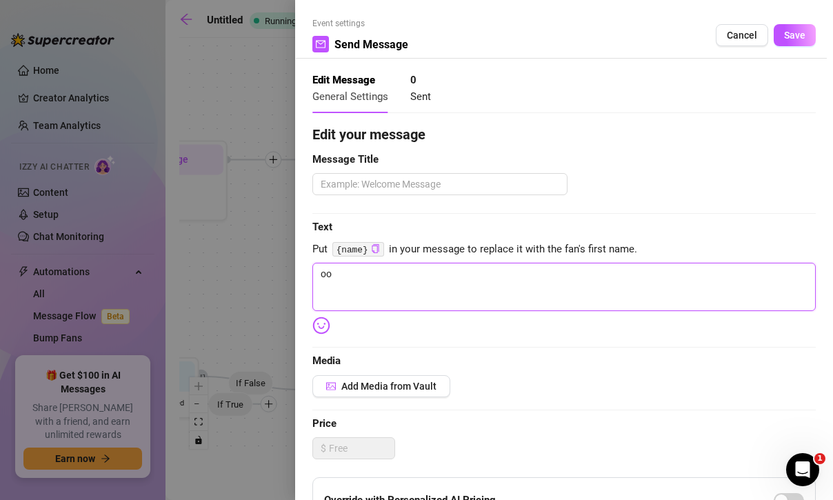
type textarea "oop"
type textarea "oops"
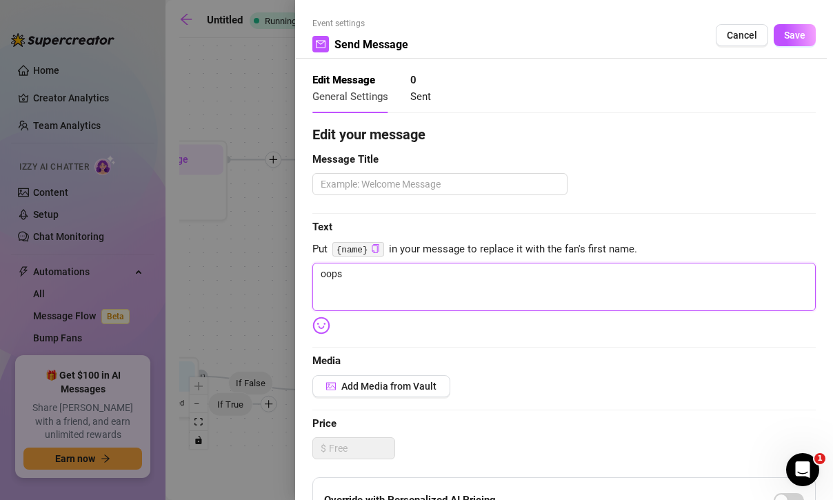
type textarea "oops"
type textarea "oops 🫶"
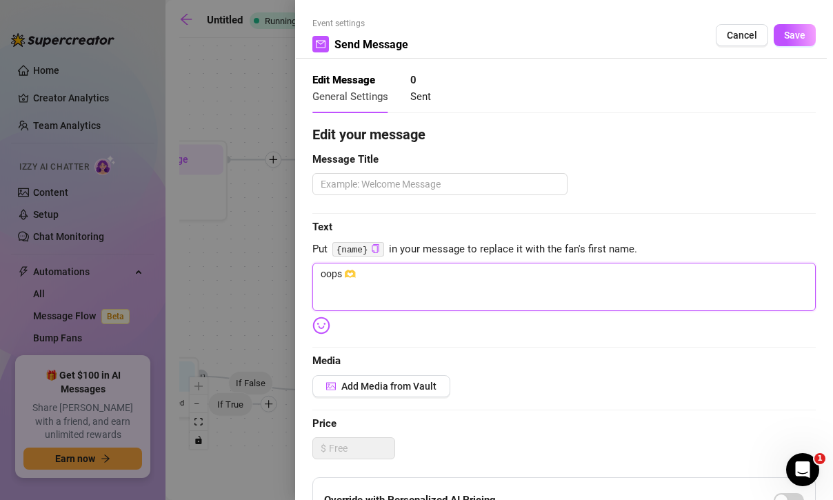
type textarea "oops 🫶 i"
type textarea "oops 🫶 i d"
type textarea "oops 🫶 i di"
type textarea "oops 🫶 i did"
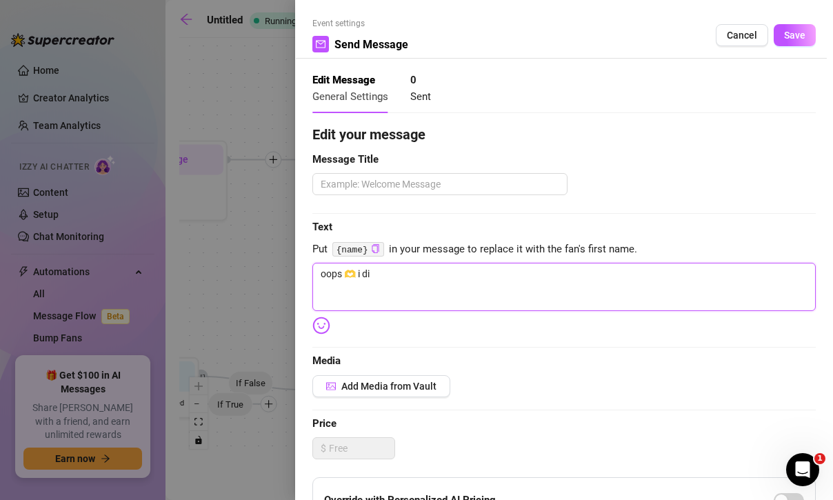
type textarea "oops 🫶 i did"
type textarea "oops 🫶 i did 🤭"
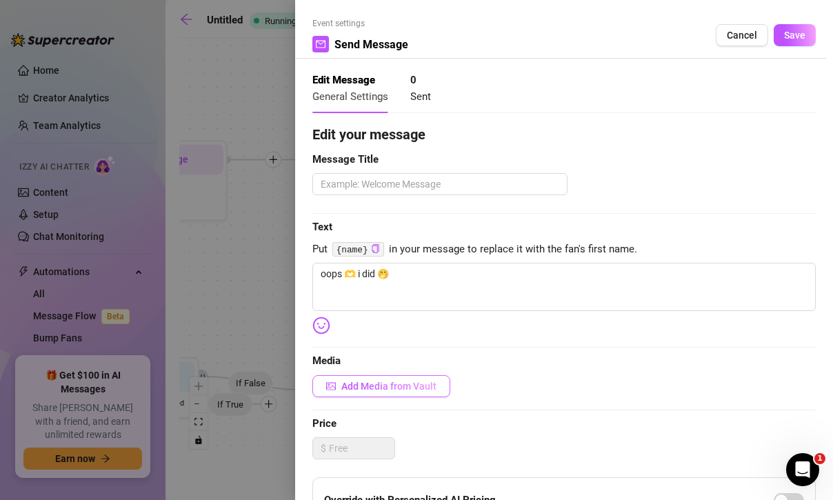
type textarea "oops 🫶 i did 🤭"
click at [399, 387] on span "Add Media from Vault" at bounding box center [388, 386] width 95 height 11
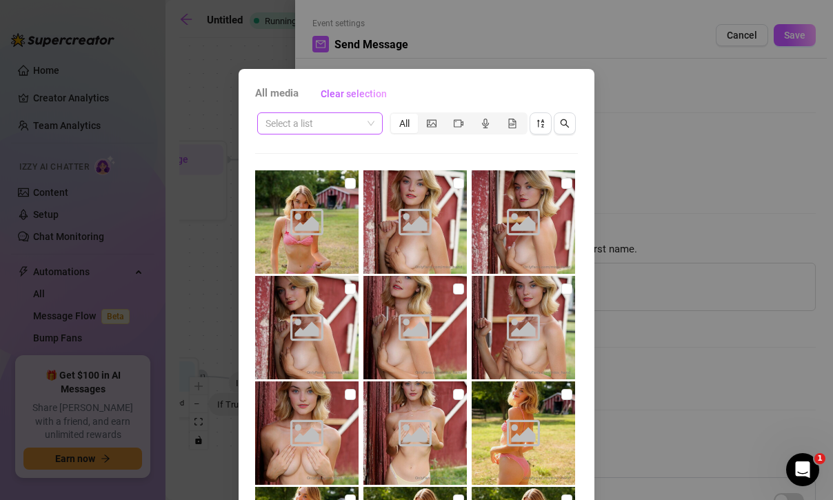
click at [357, 120] on input "search" at bounding box center [314, 123] width 97 height 21
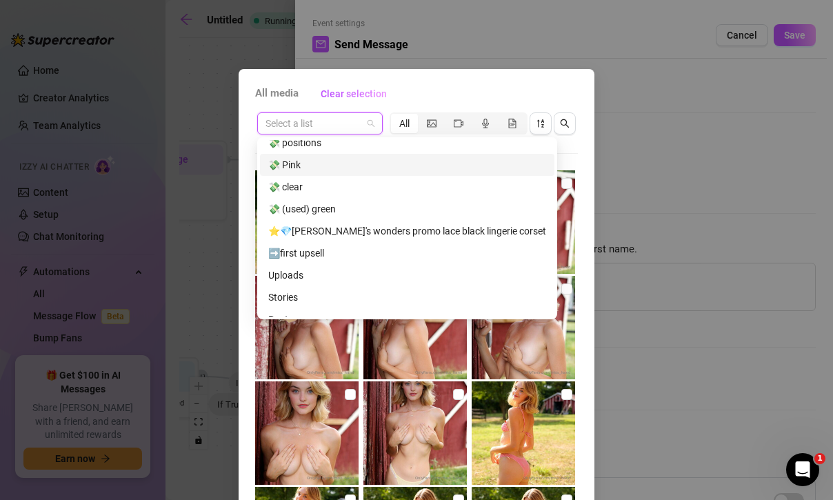
scroll to position [164, 0]
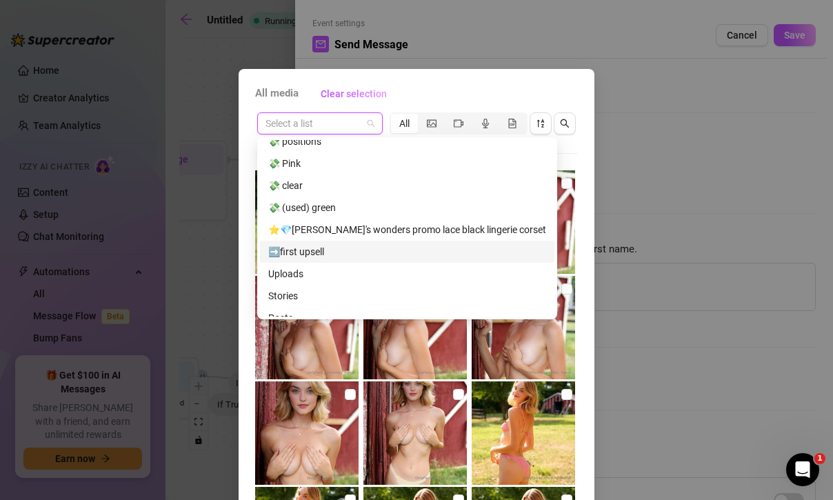
click at [366, 250] on div "➡️first upsell" at bounding box center [407, 251] width 278 height 15
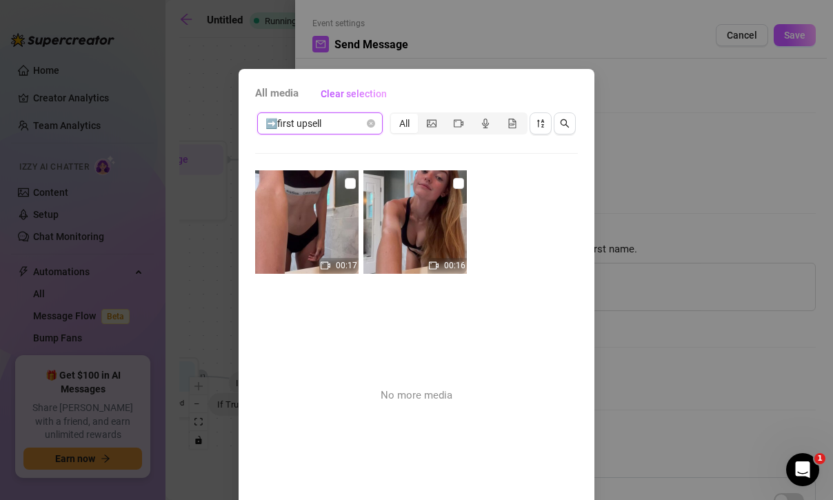
click at [352, 180] on input "checkbox" at bounding box center [350, 183] width 11 height 11
checkbox input "true"
click at [457, 179] on input "checkbox" at bounding box center [458, 183] width 11 height 11
checkbox input "true"
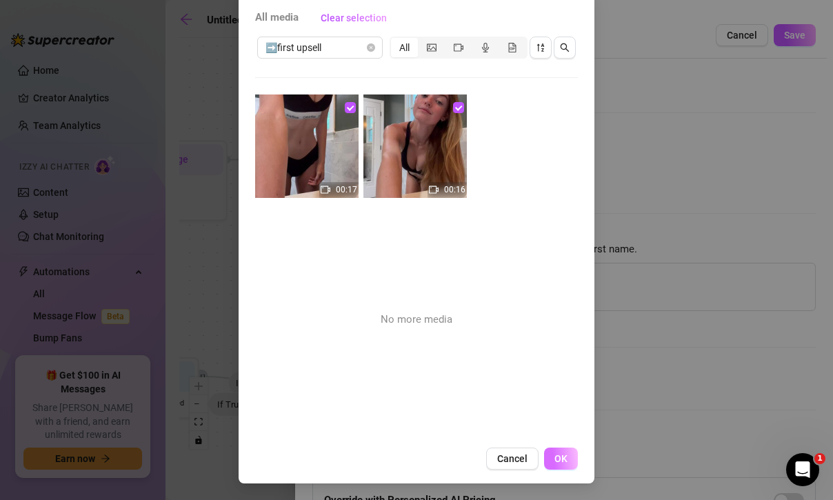
click at [561, 460] on span "OK" at bounding box center [561, 458] width 13 height 11
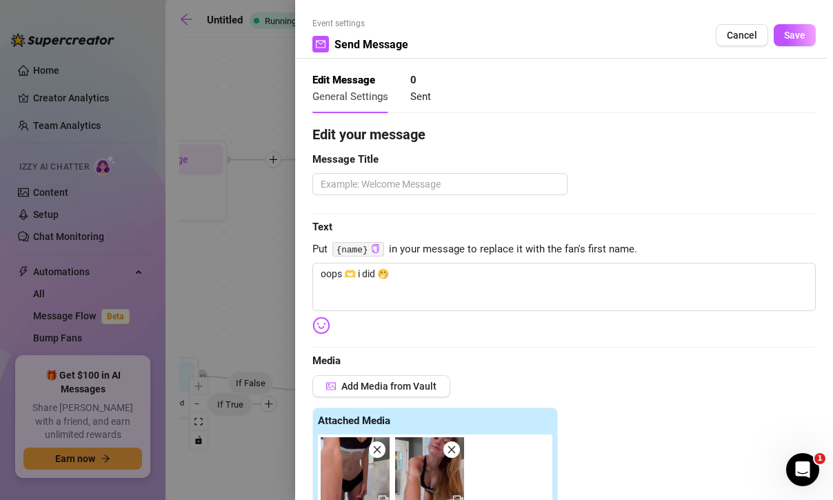
scroll to position [323, 0]
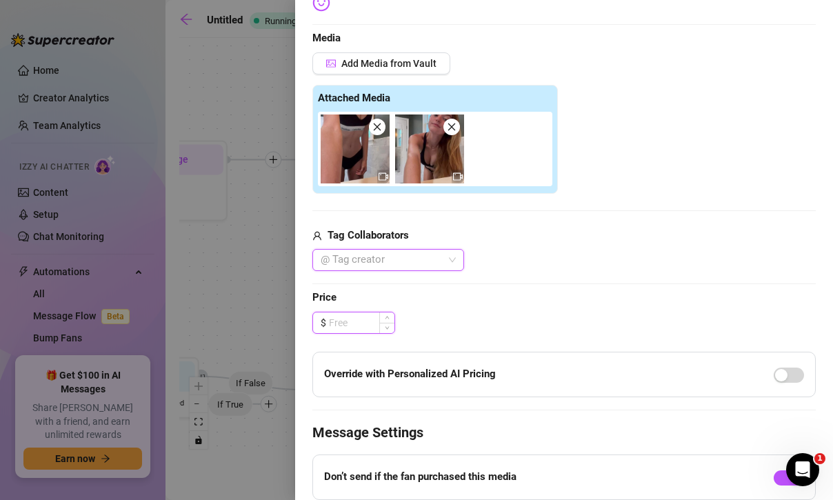
click at [371, 323] on input at bounding box center [362, 322] width 66 height 21
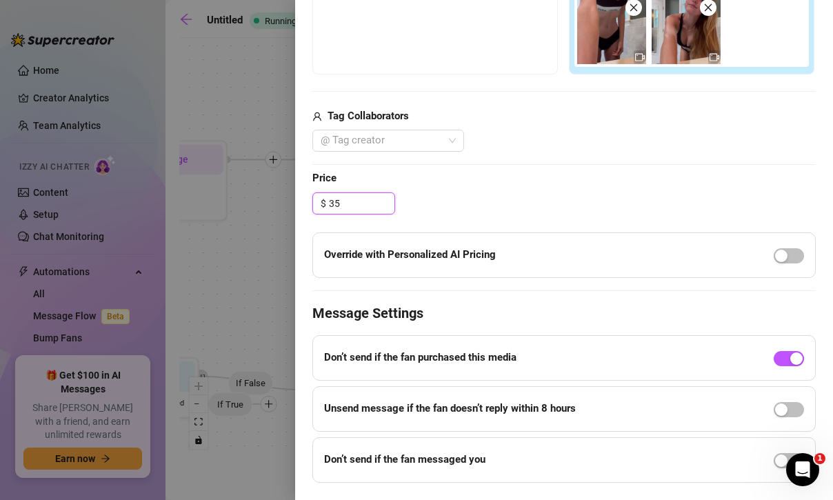
scroll to position [477, 0]
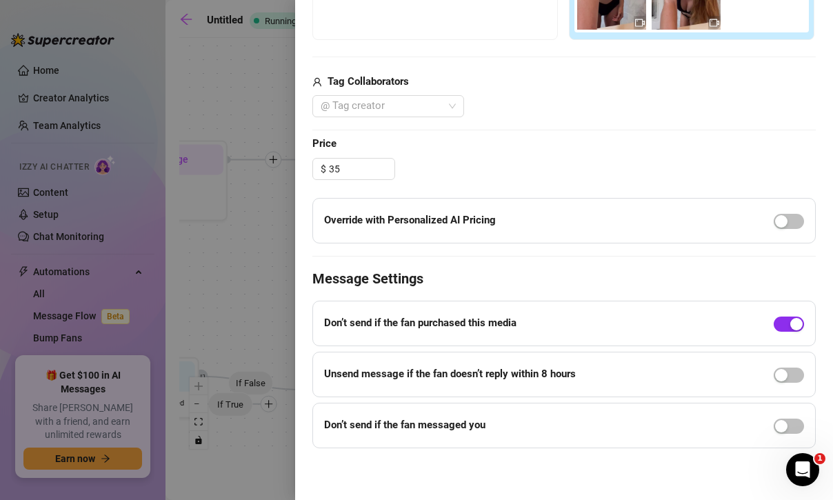
type input "35.00"
click at [793, 325] on div "button" at bounding box center [796, 324] width 12 height 12
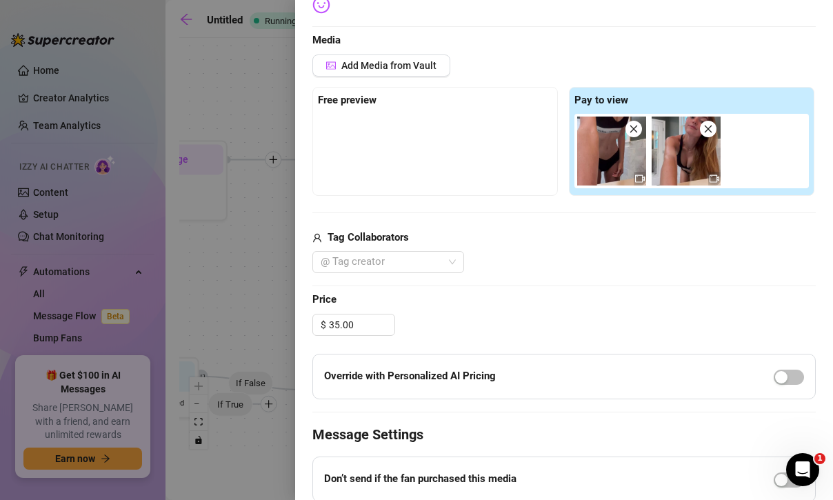
scroll to position [0, 0]
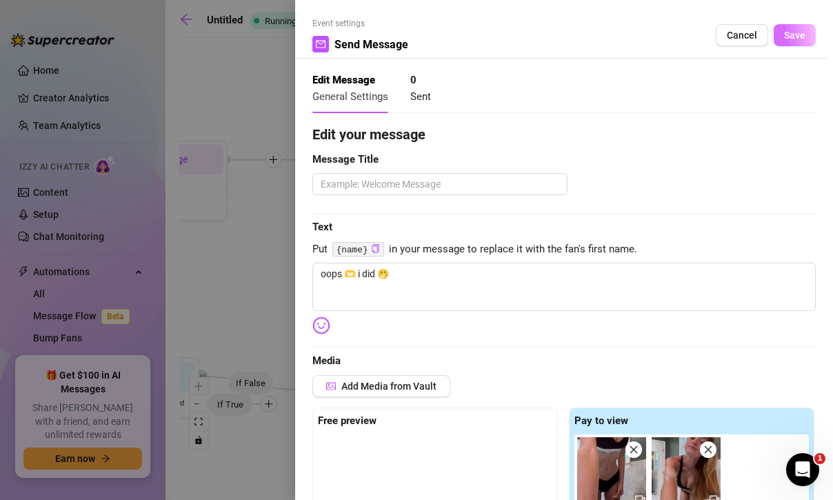
click at [809, 39] on button "Save" at bounding box center [795, 35] width 42 height 22
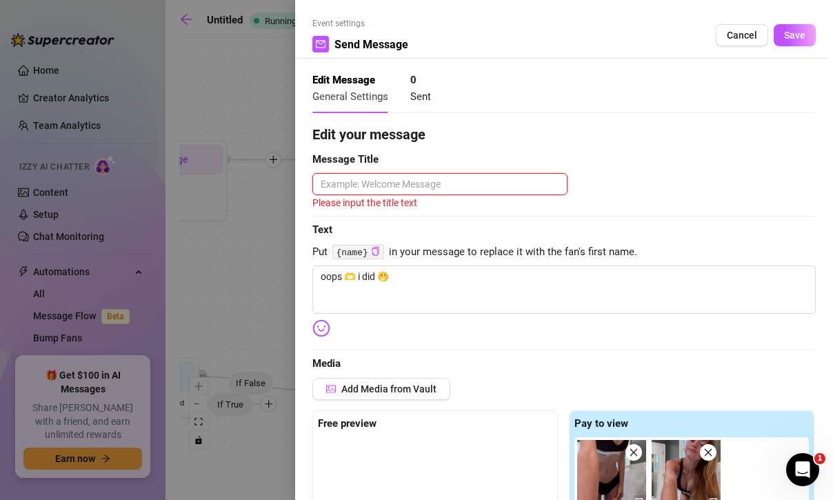
click at [546, 179] on textarea at bounding box center [439, 184] width 255 height 22
type textarea "f"
type textarea "fi"
type textarea "fir"
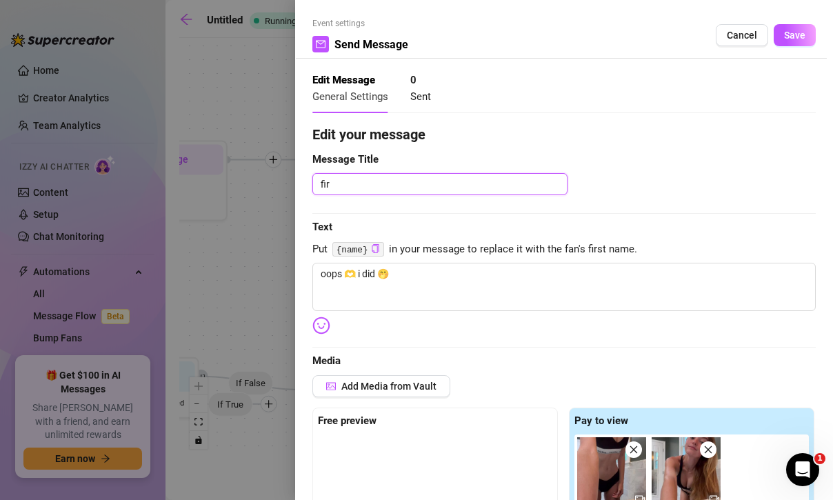
type textarea "firs"
type textarea "first"
type textarea "first s"
type textarea "first sa"
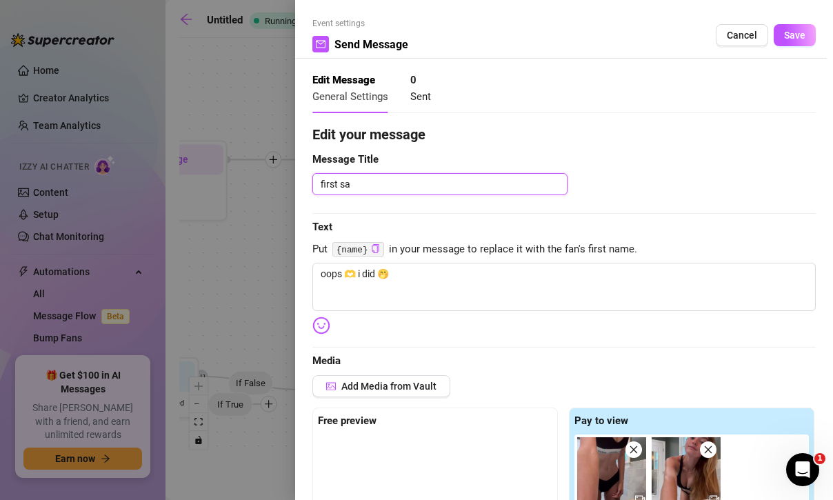
type textarea "first [PERSON_NAME]"
type textarea "first sale"
click at [796, 34] on span "Save" at bounding box center [794, 35] width 21 height 11
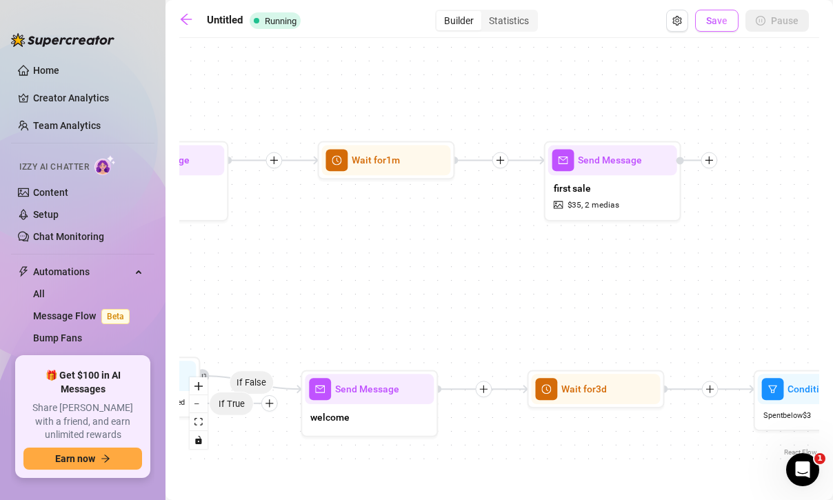
click at [726, 13] on button "Save" at bounding box center [716, 21] width 43 height 22
